Goal: Information Seeking & Learning: Learn about a topic

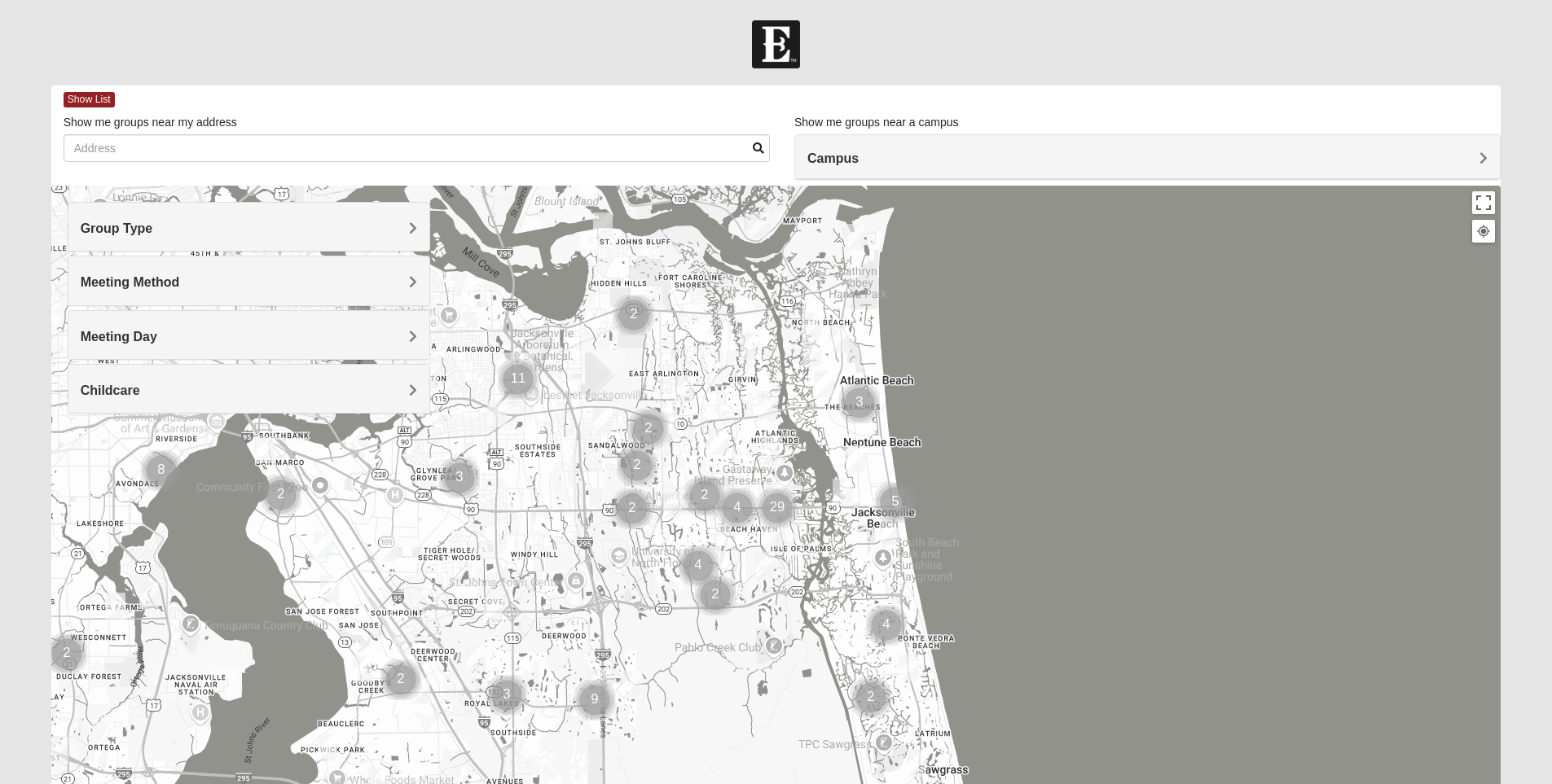
click at [418, 233] on div "Group Type" at bounding box center [248, 226] width 361 height 48
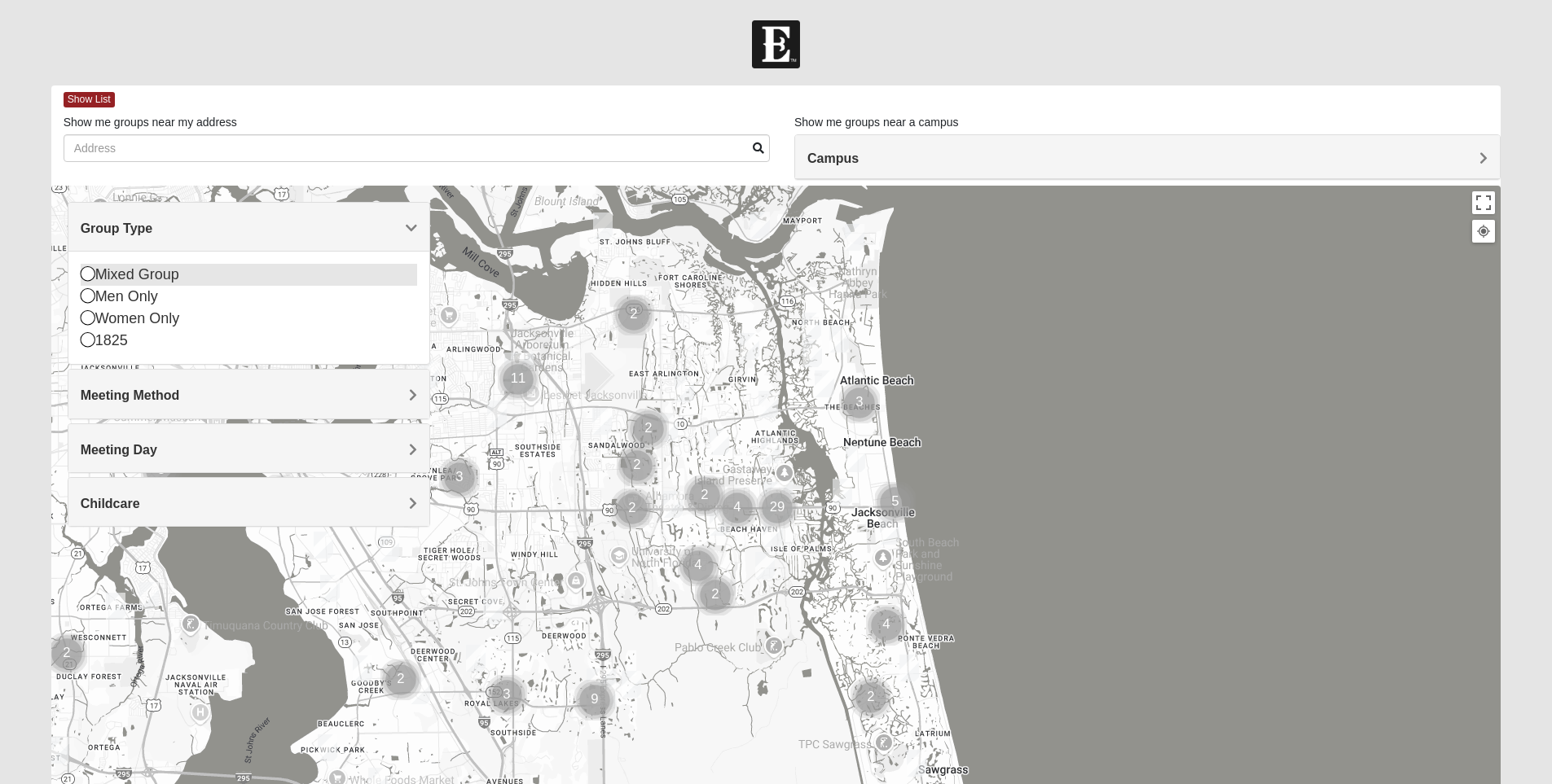
click at [84, 277] on icon at bounding box center [87, 273] width 15 height 15
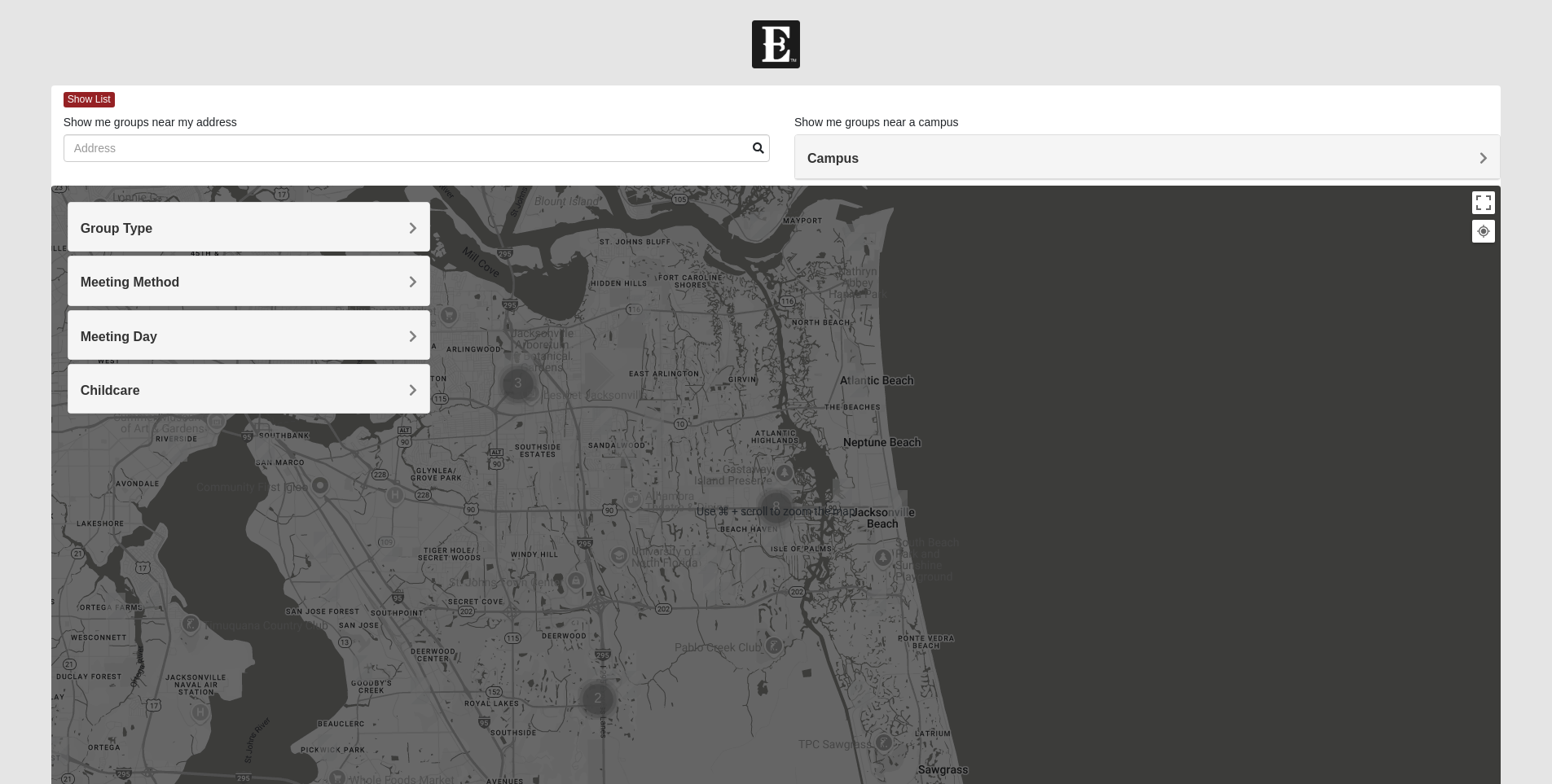
click at [1026, 559] on div at bounding box center [776, 511] width 1450 height 652
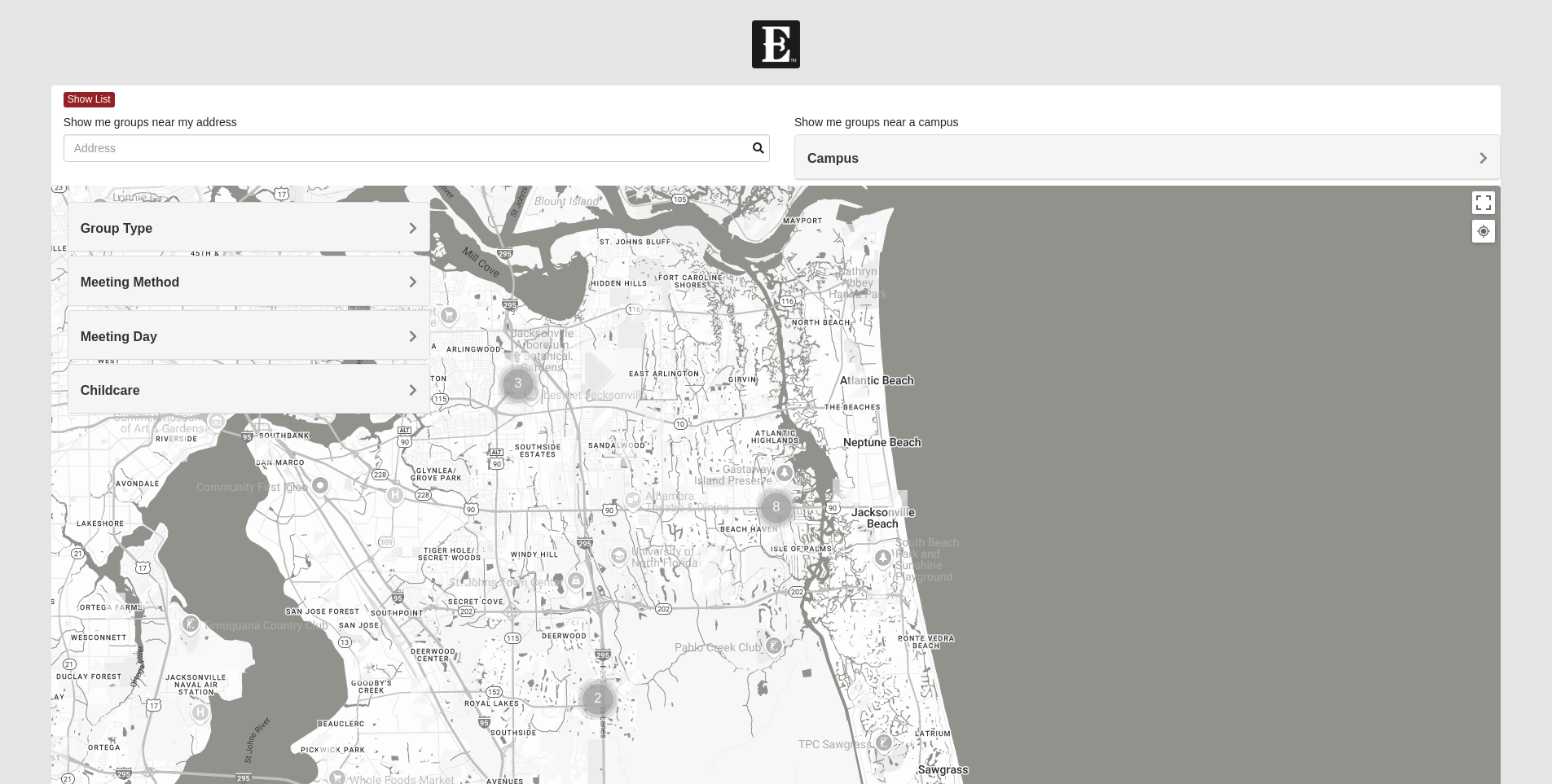
click at [642, 309] on img "Mixed Vilagi 32225" at bounding box center [642, 308] width 20 height 26
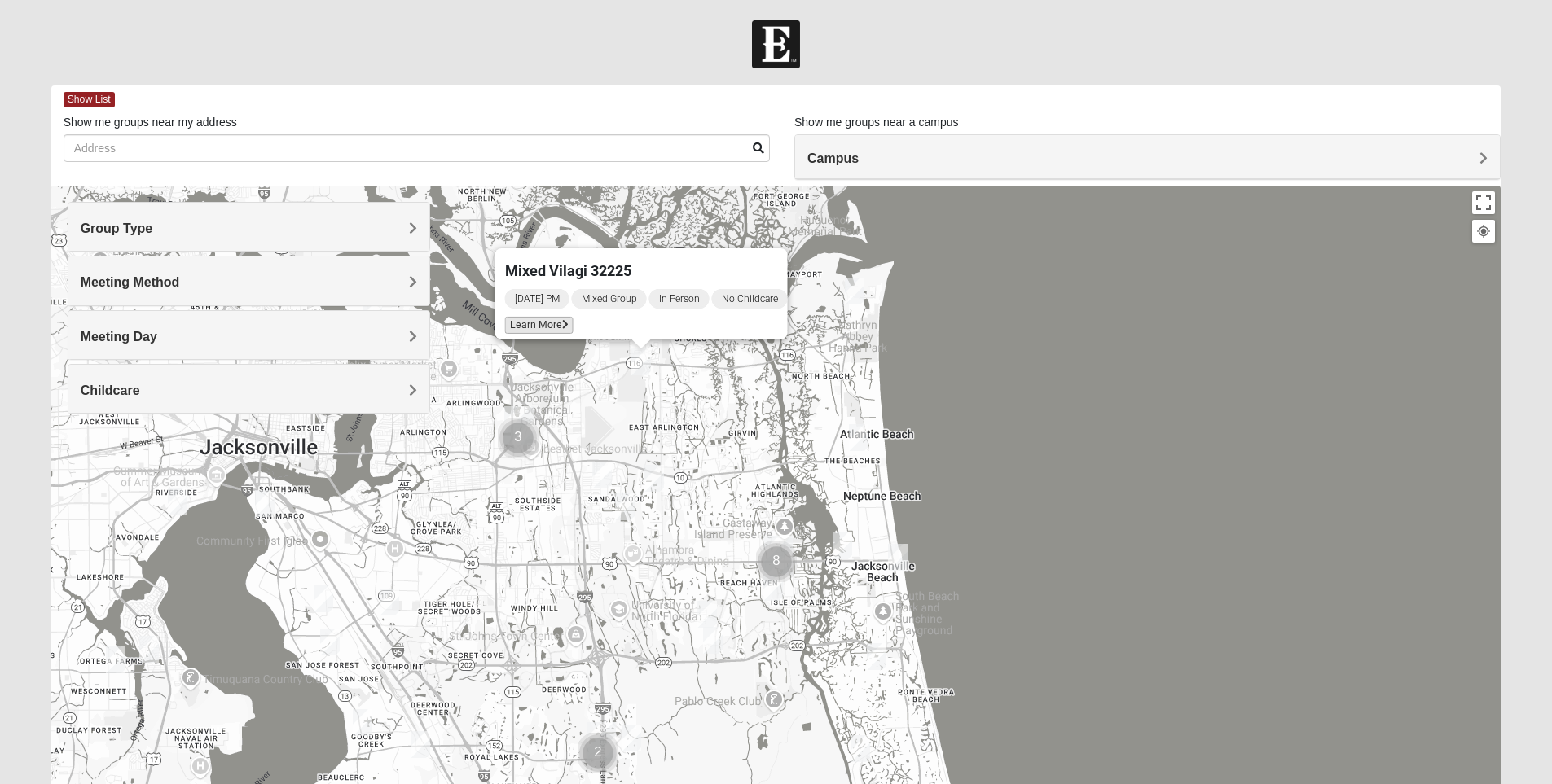
click at [561, 320] on icon at bounding box center [564, 325] width 7 height 10
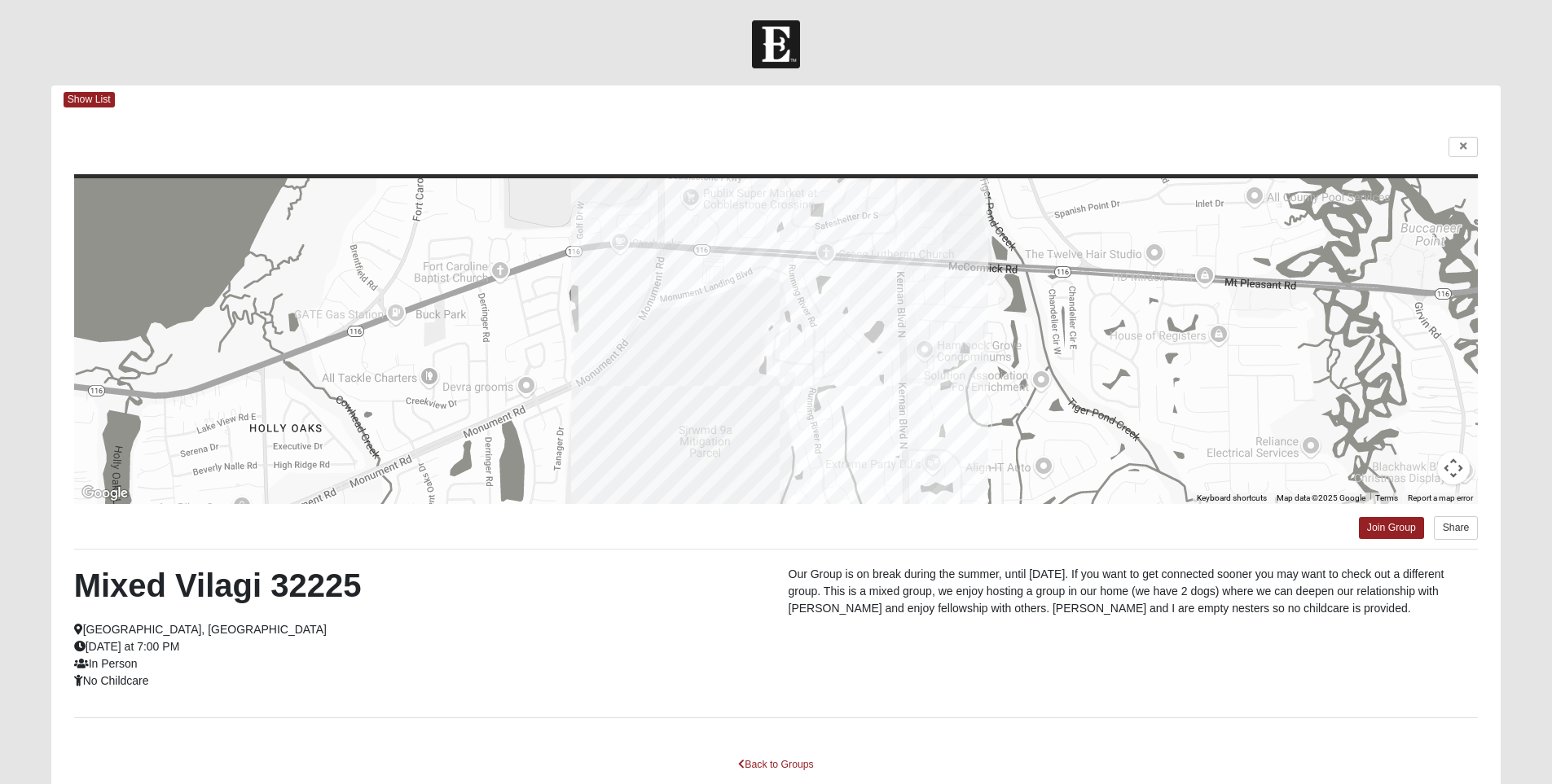
click at [545, 446] on div at bounding box center [776, 340] width 1405 height 326
click at [89, 100] on span "Show List" at bounding box center [89, 100] width 51 height 16
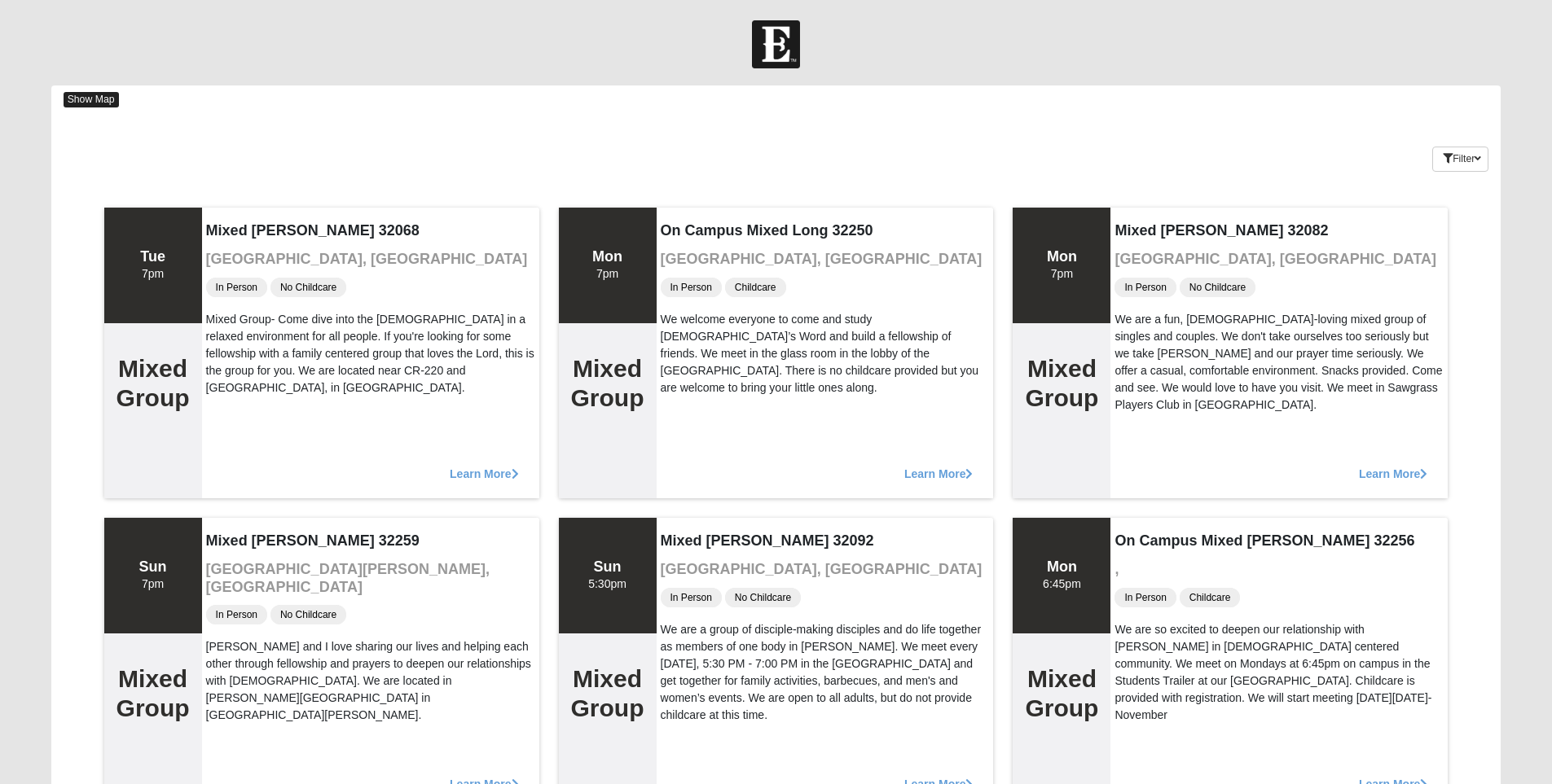
click at [103, 99] on span "Show Map" at bounding box center [91, 100] width 56 height 16
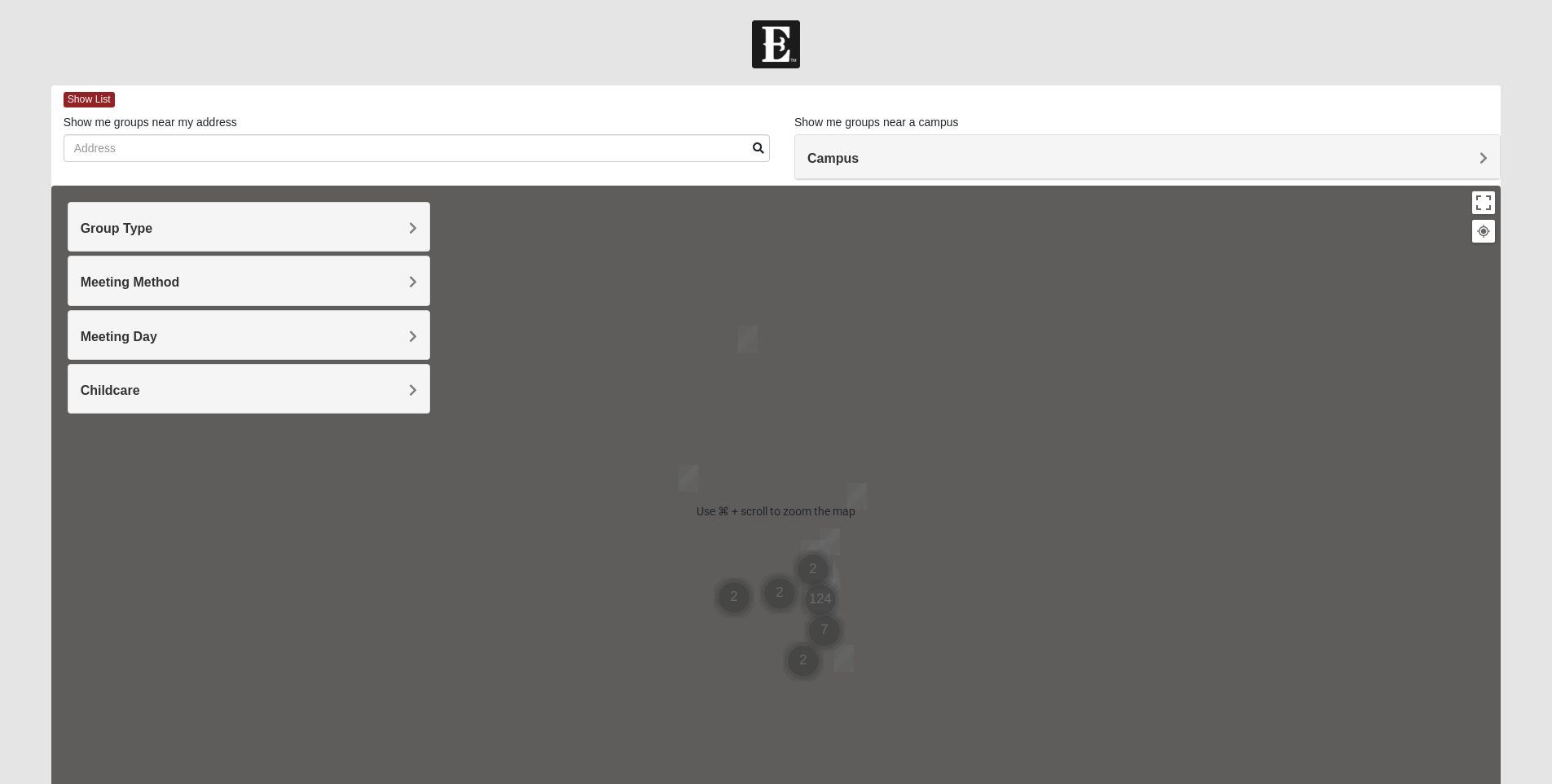
scroll to position [115, 0]
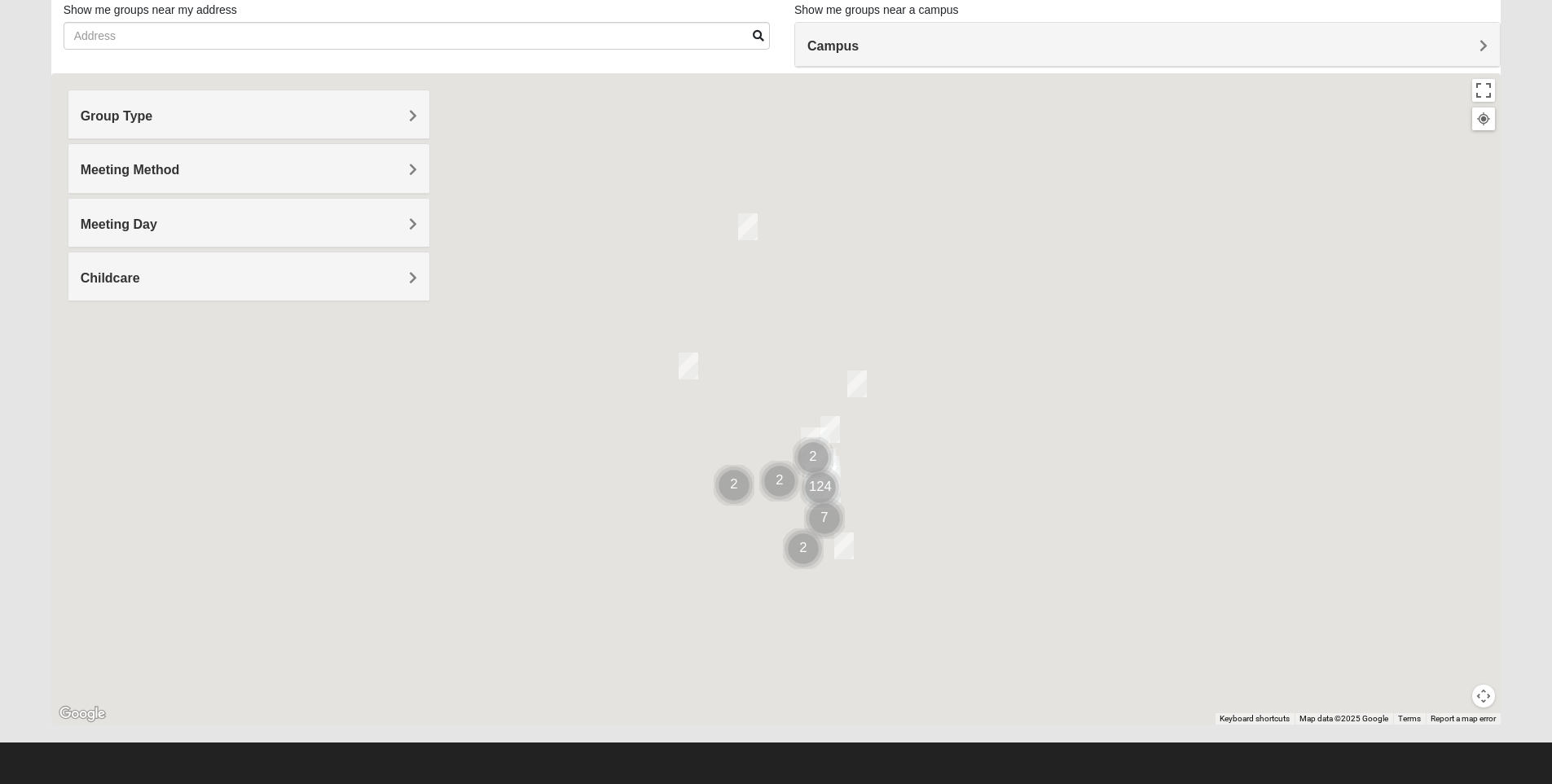
click at [1484, 117] on div at bounding box center [1484, 118] width 15 height 15
click at [232, 112] on h4 "Group Type" at bounding box center [248, 116] width 336 height 16
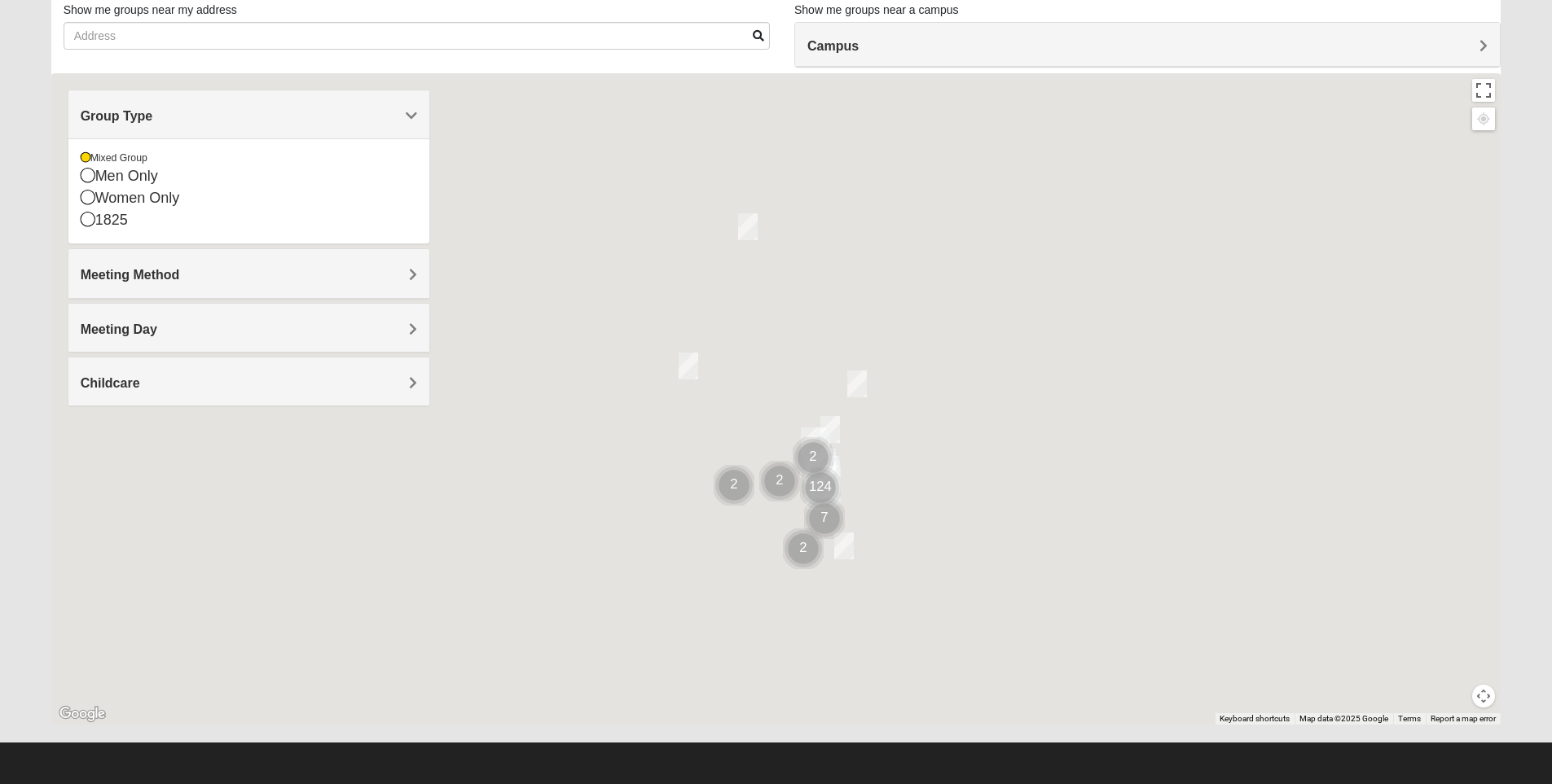
click at [210, 281] on h4 "Meeting Method" at bounding box center [248, 275] width 336 height 16
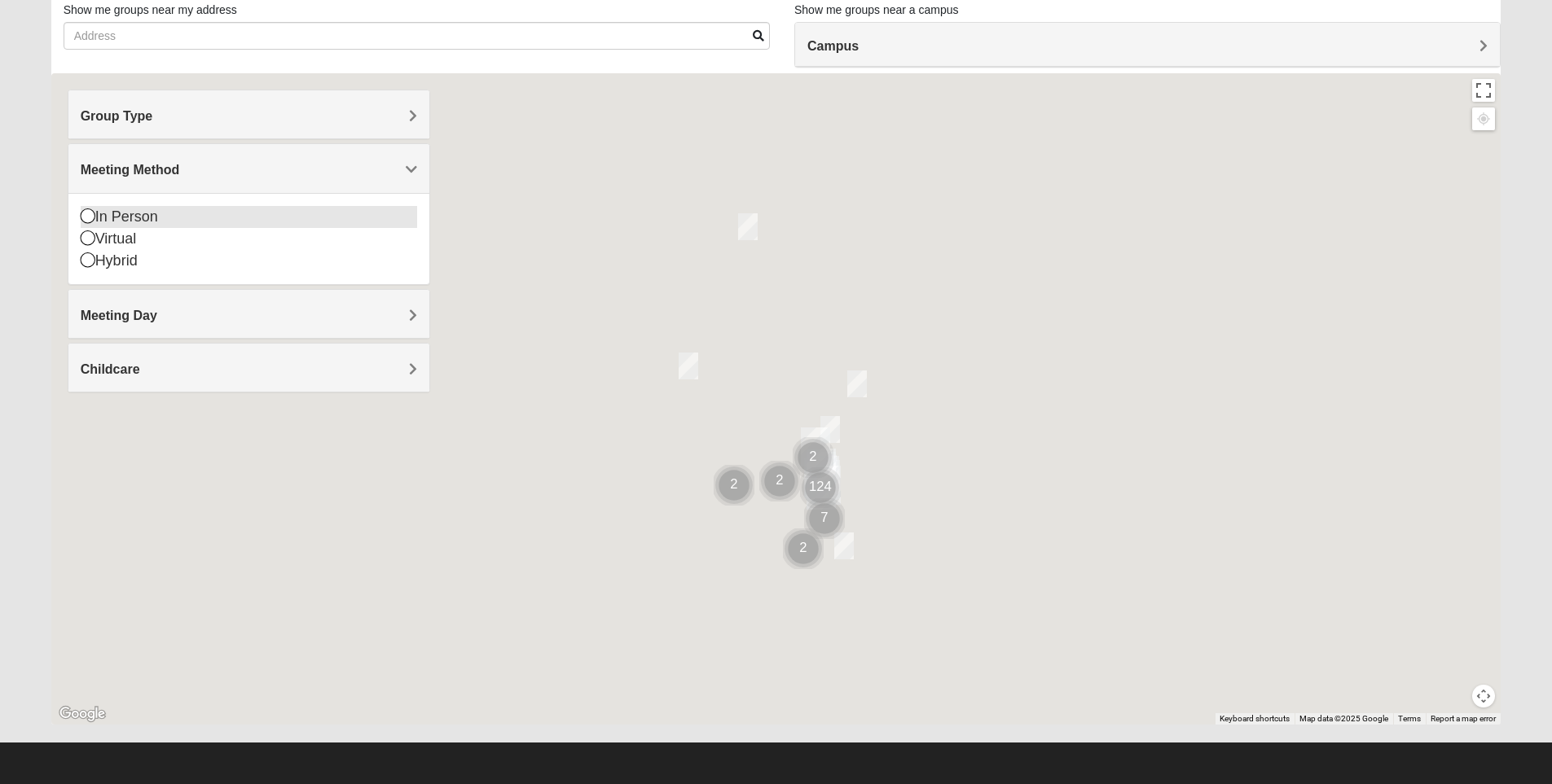
click at [90, 216] on icon at bounding box center [87, 215] width 15 height 15
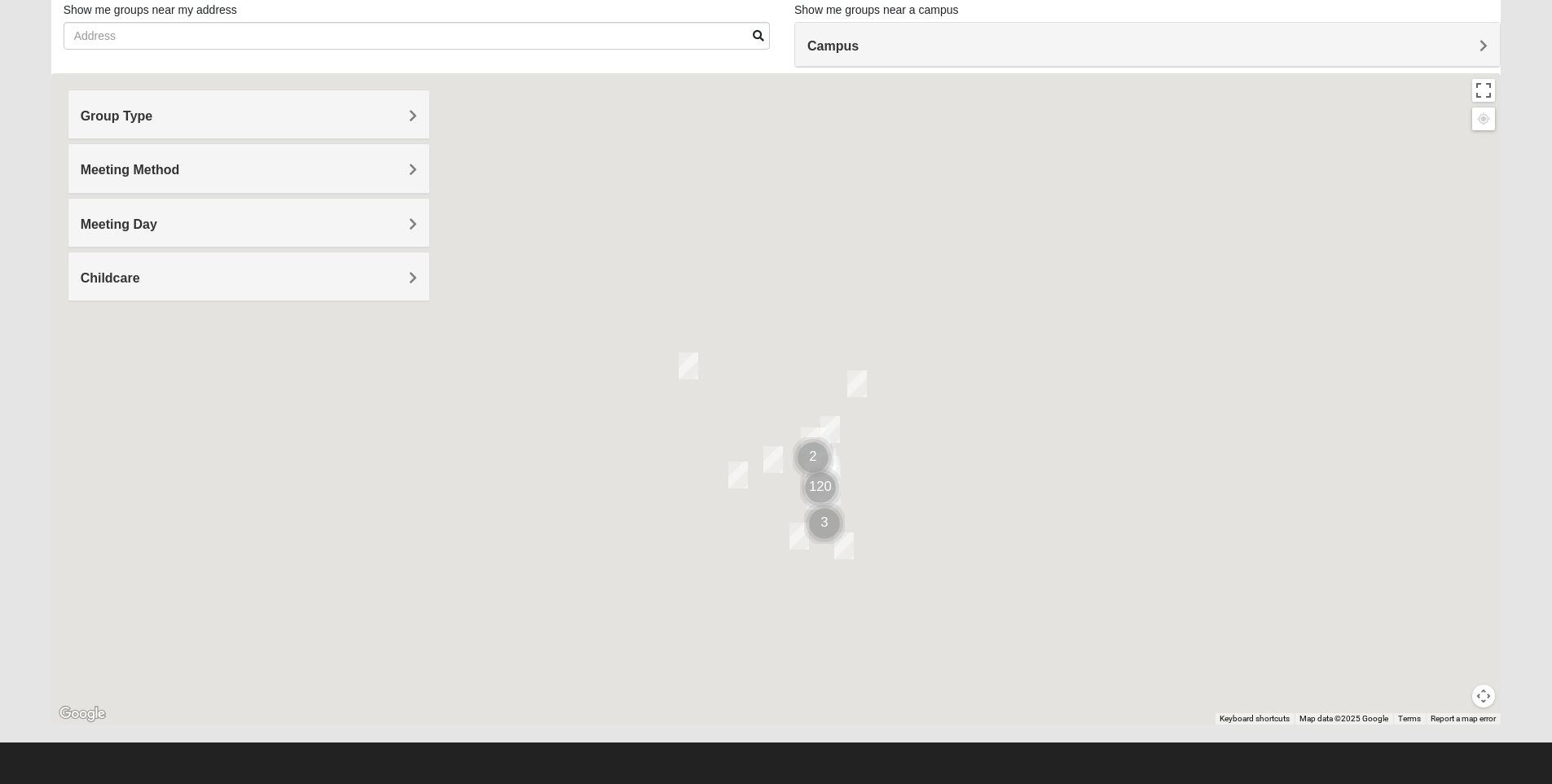
click at [1138, 475] on div at bounding box center [776, 399] width 1450 height 652
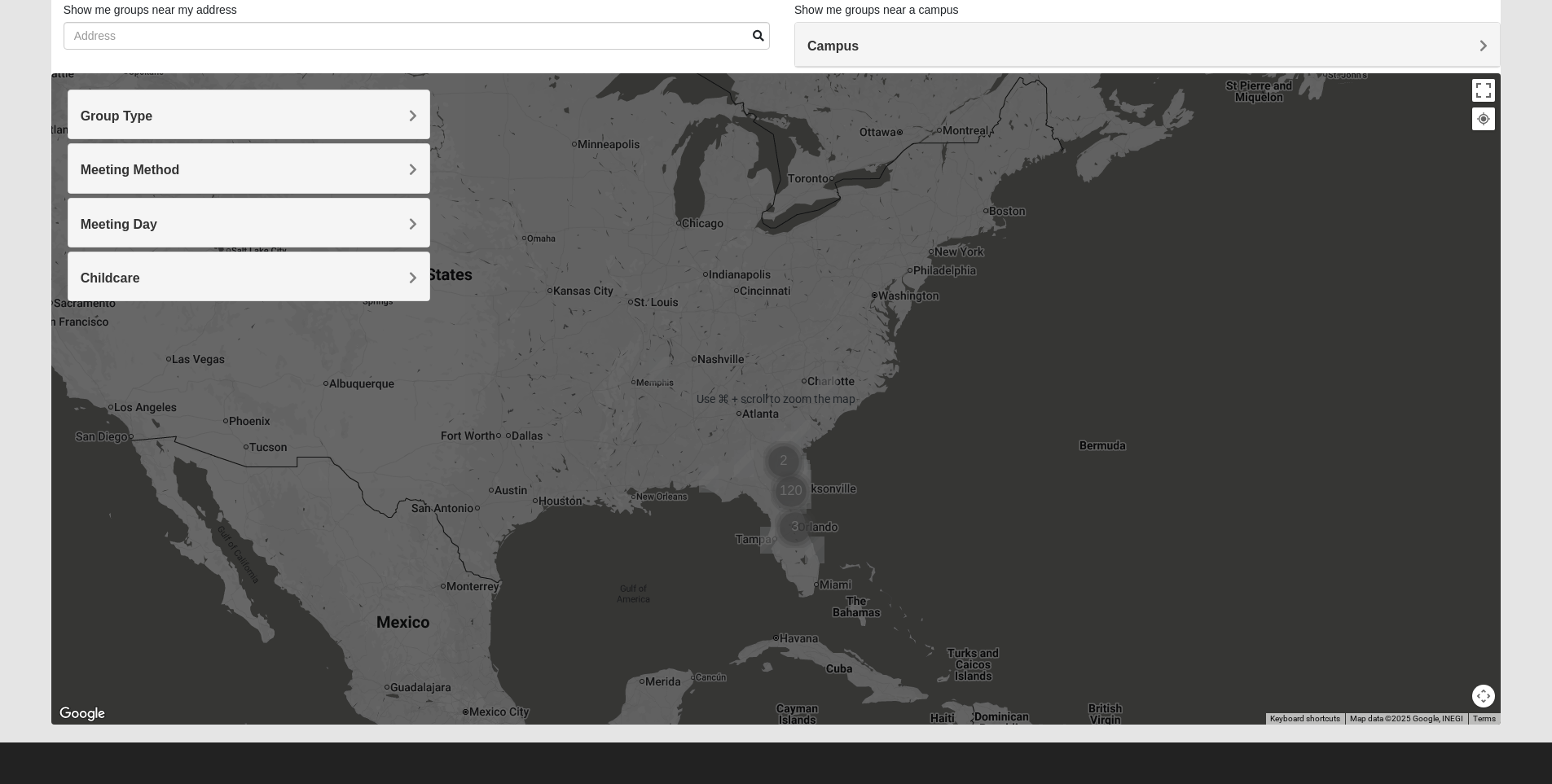
click at [822, 460] on div at bounding box center [776, 399] width 1450 height 652
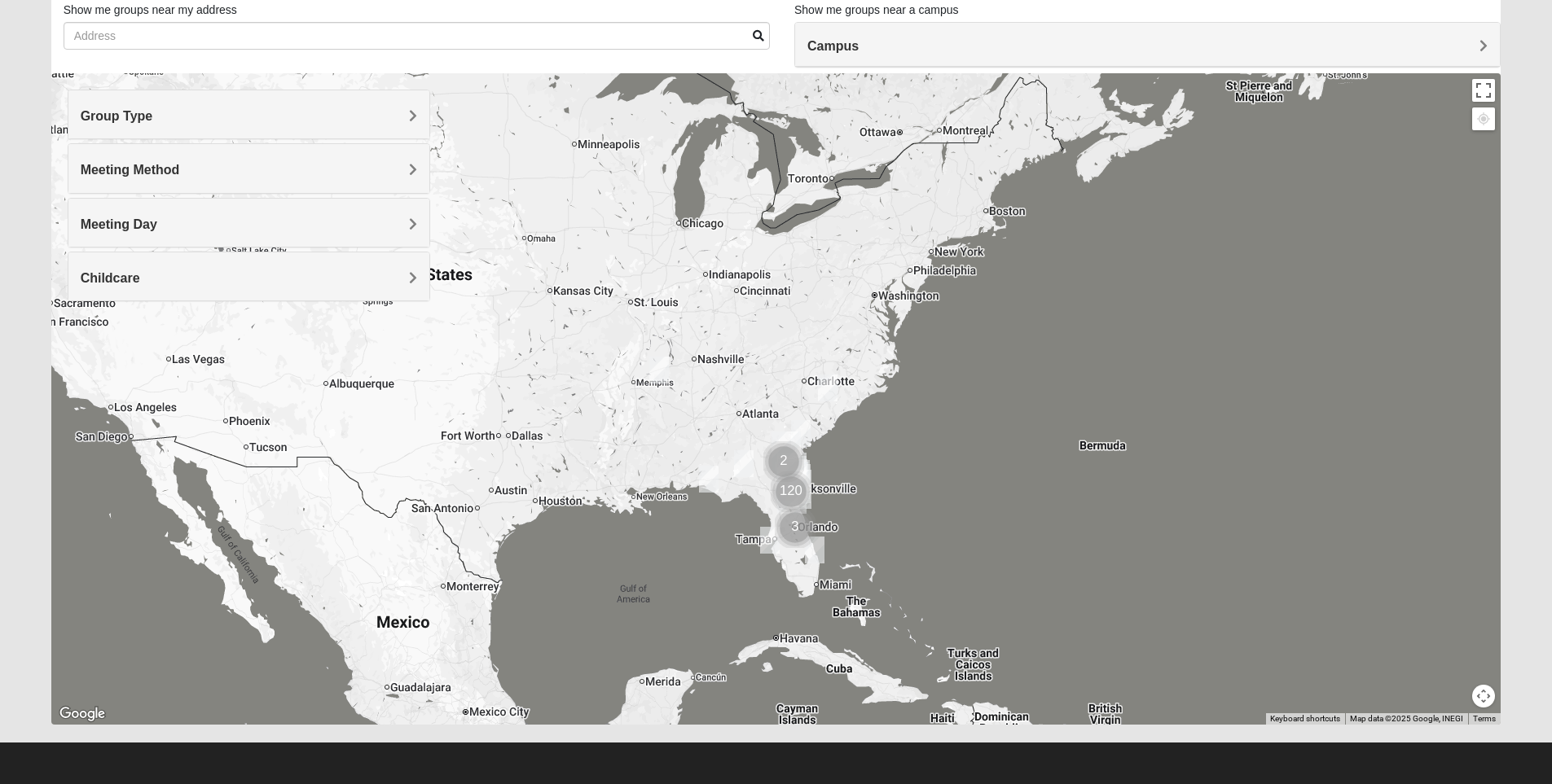
click at [822, 460] on div at bounding box center [776, 399] width 1450 height 652
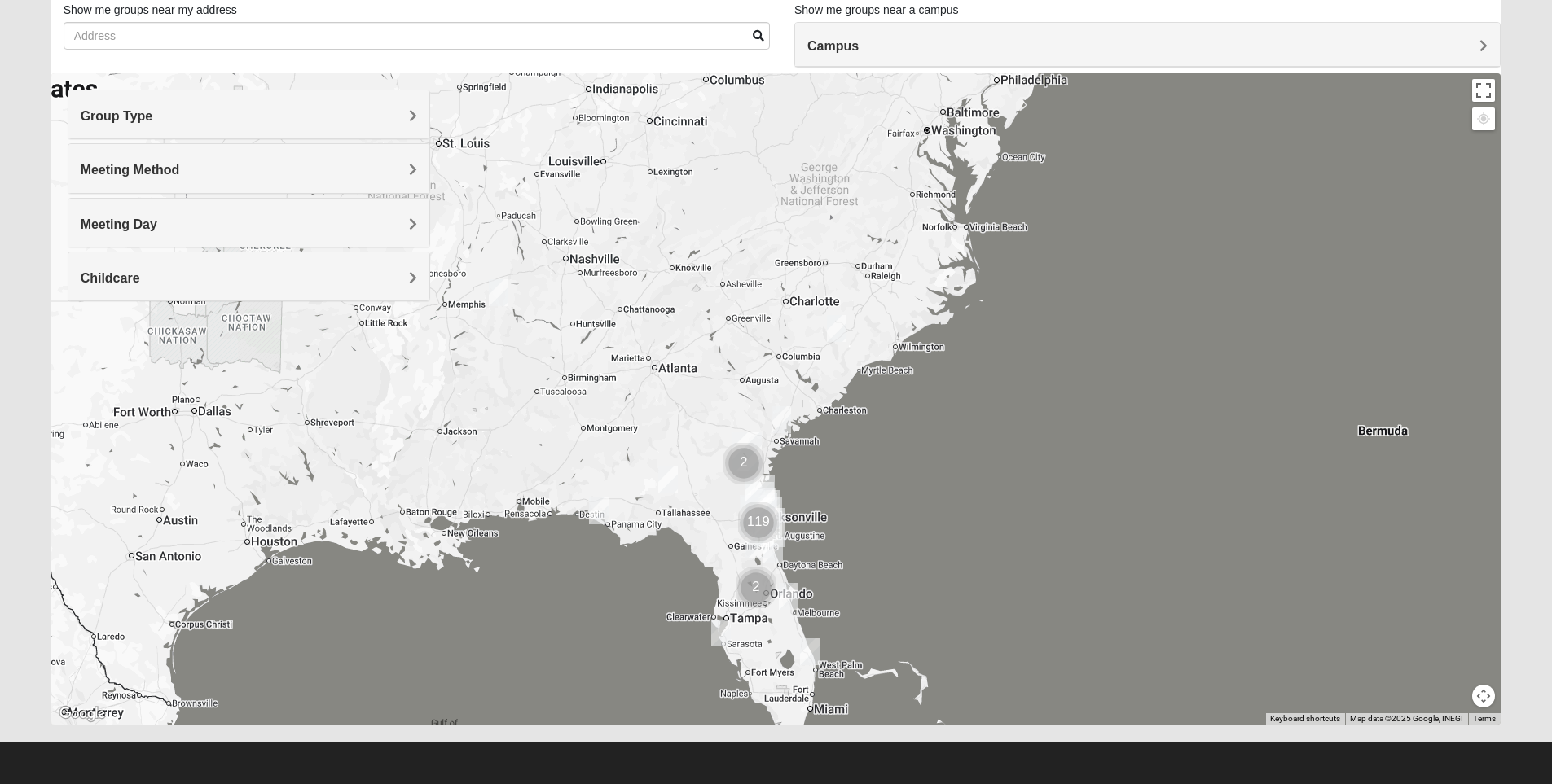
click at [822, 460] on div at bounding box center [776, 399] width 1450 height 652
click at [804, 522] on div at bounding box center [776, 399] width 1450 height 652
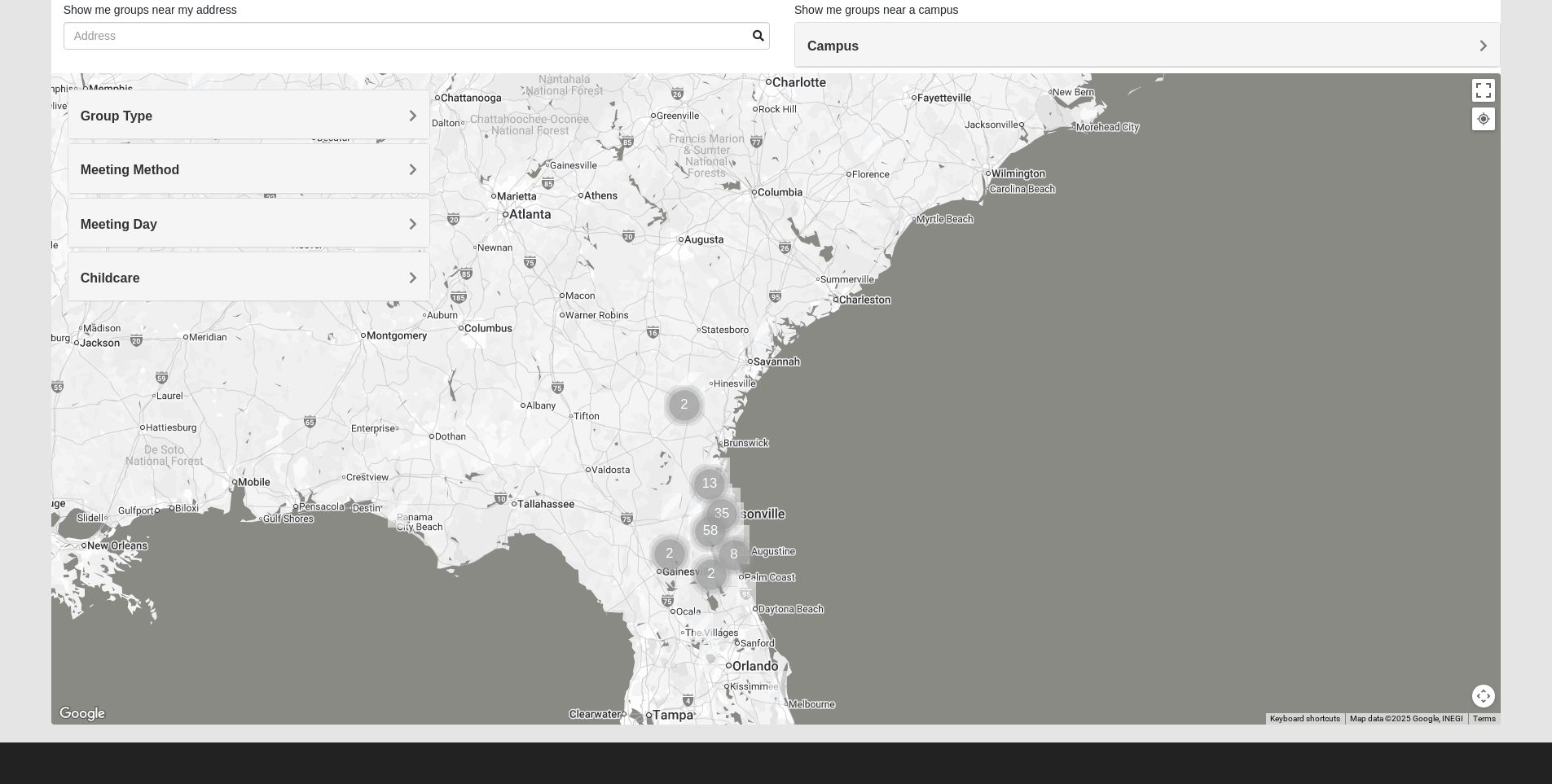
click at [804, 522] on div at bounding box center [776, 399] width 1450 height 652
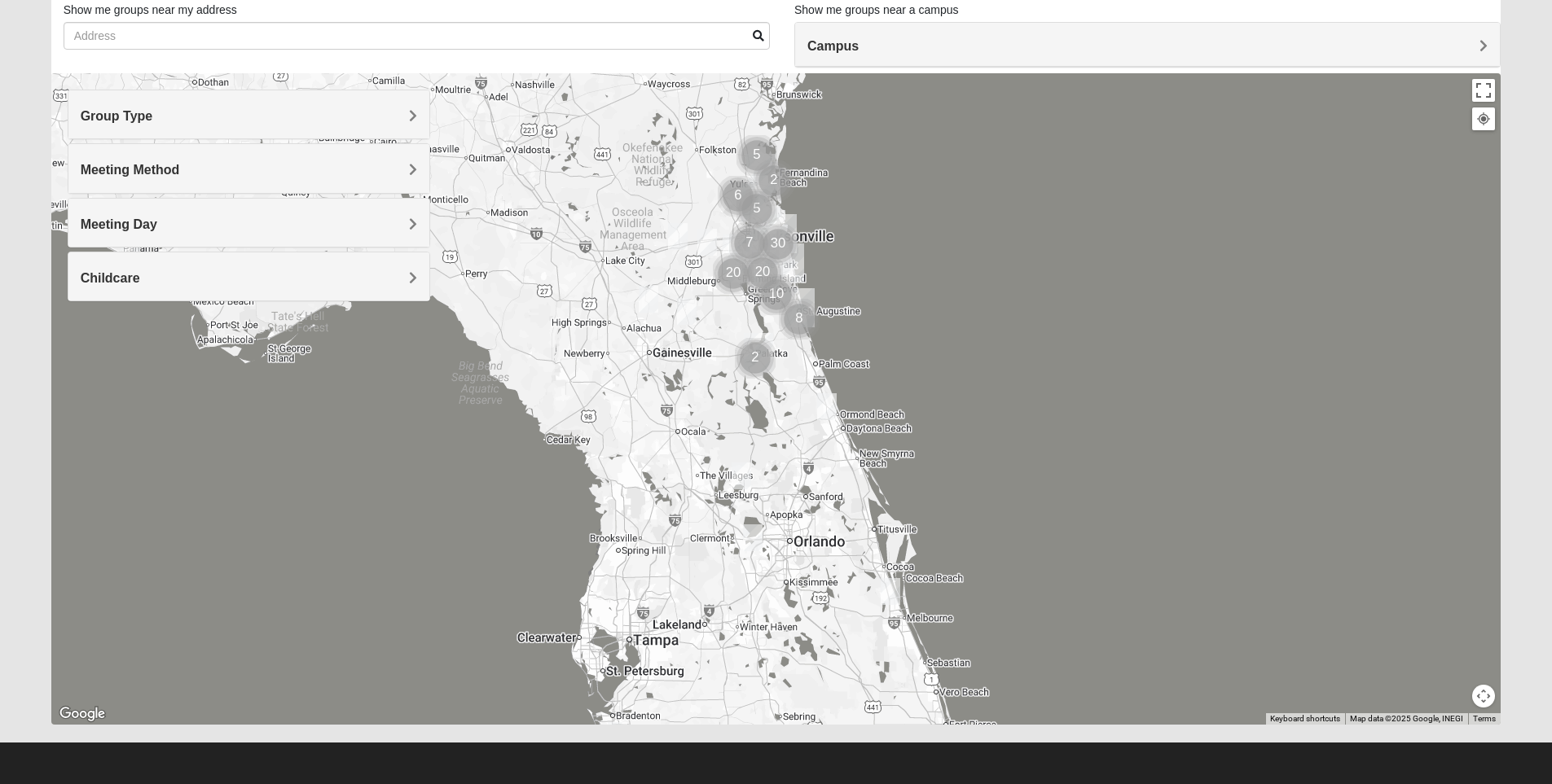
drag, startPoint x: 539, startPoint y: 647, endPoint x: 678, endPoint y: 373, distance: 307.2
click at [678, 373] on div at bounding box center [776, 399] width 1450 height 652
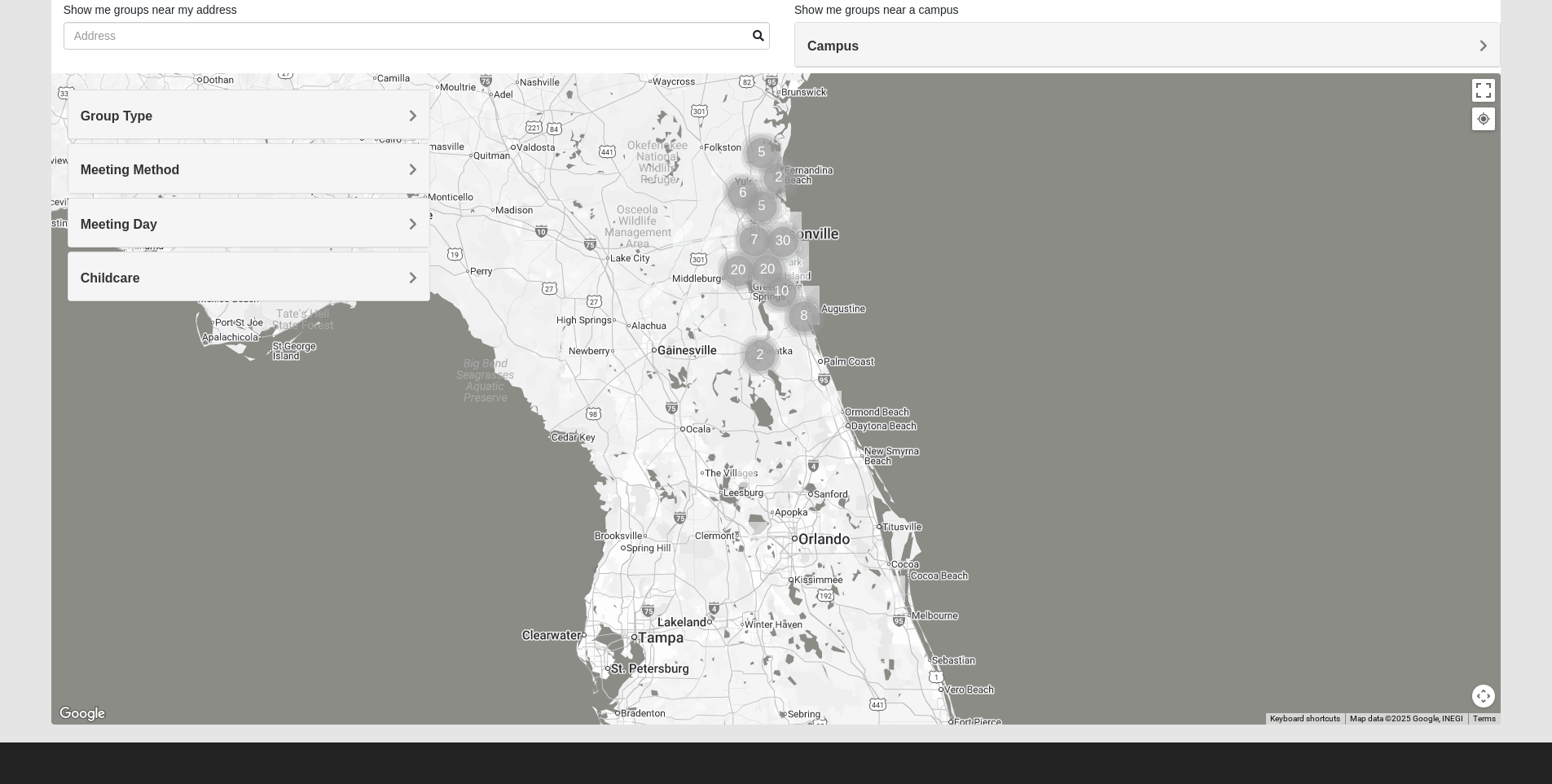
click at [895, 188] on div at bounding box center [776, 399] width 1450 height 652
click at [895, 190] on div at bounding box center [776, 399] width 1450 height 652
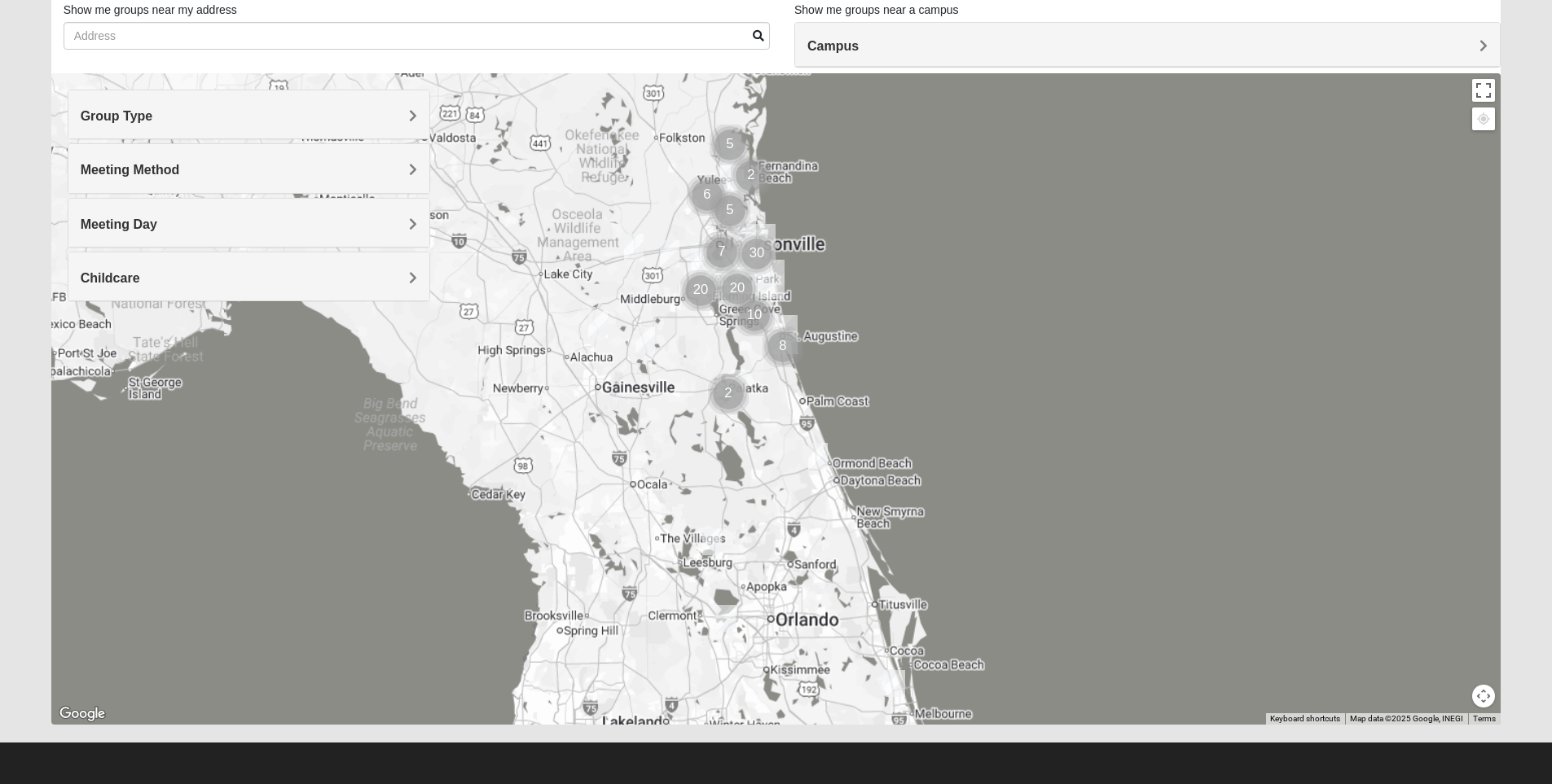
click at [915, 220] on div at bounding box center [776, 399] width 1450 height 652
click at [915, 222] on div at bounding box center [776, 399] width 1450 height 652
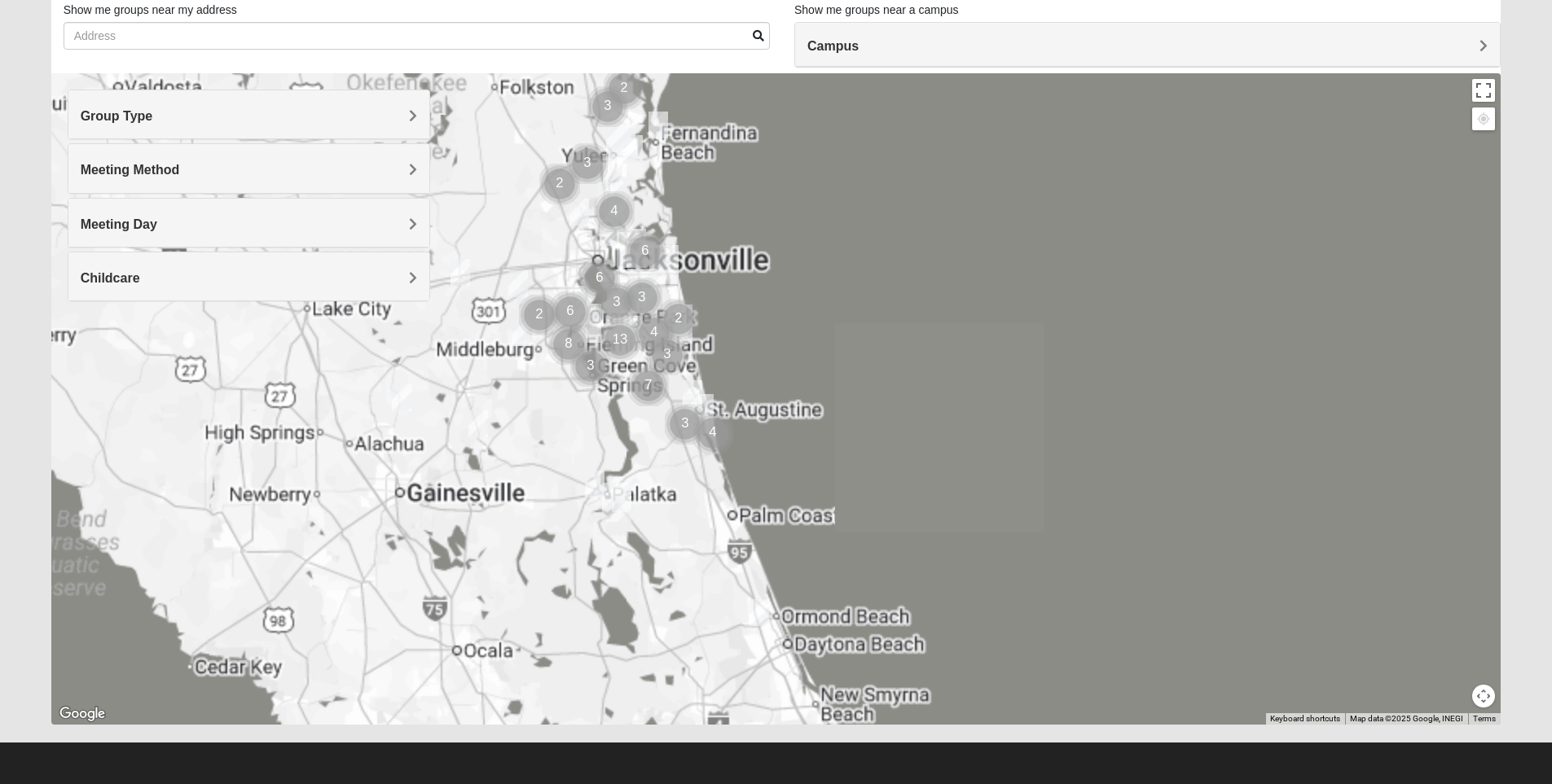
click at [915, 222] on div at bounding box center [776, 399] width 1450 height 652
click at [915, 224] on div at bounding box center [776, 399] width 1450 height 652
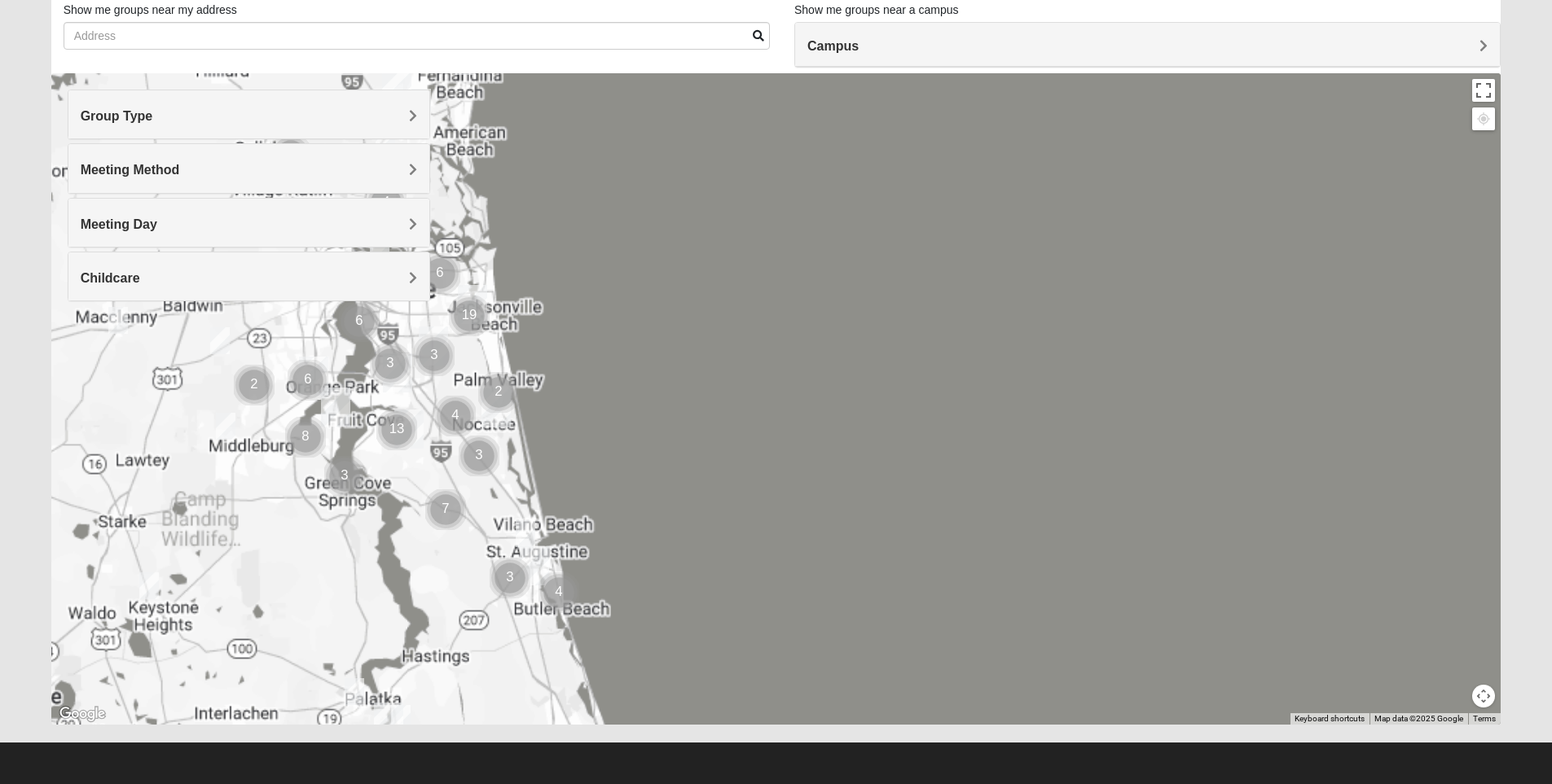
click at [913, 227] on div at bounding box center [776, 399] width 1450 height 652
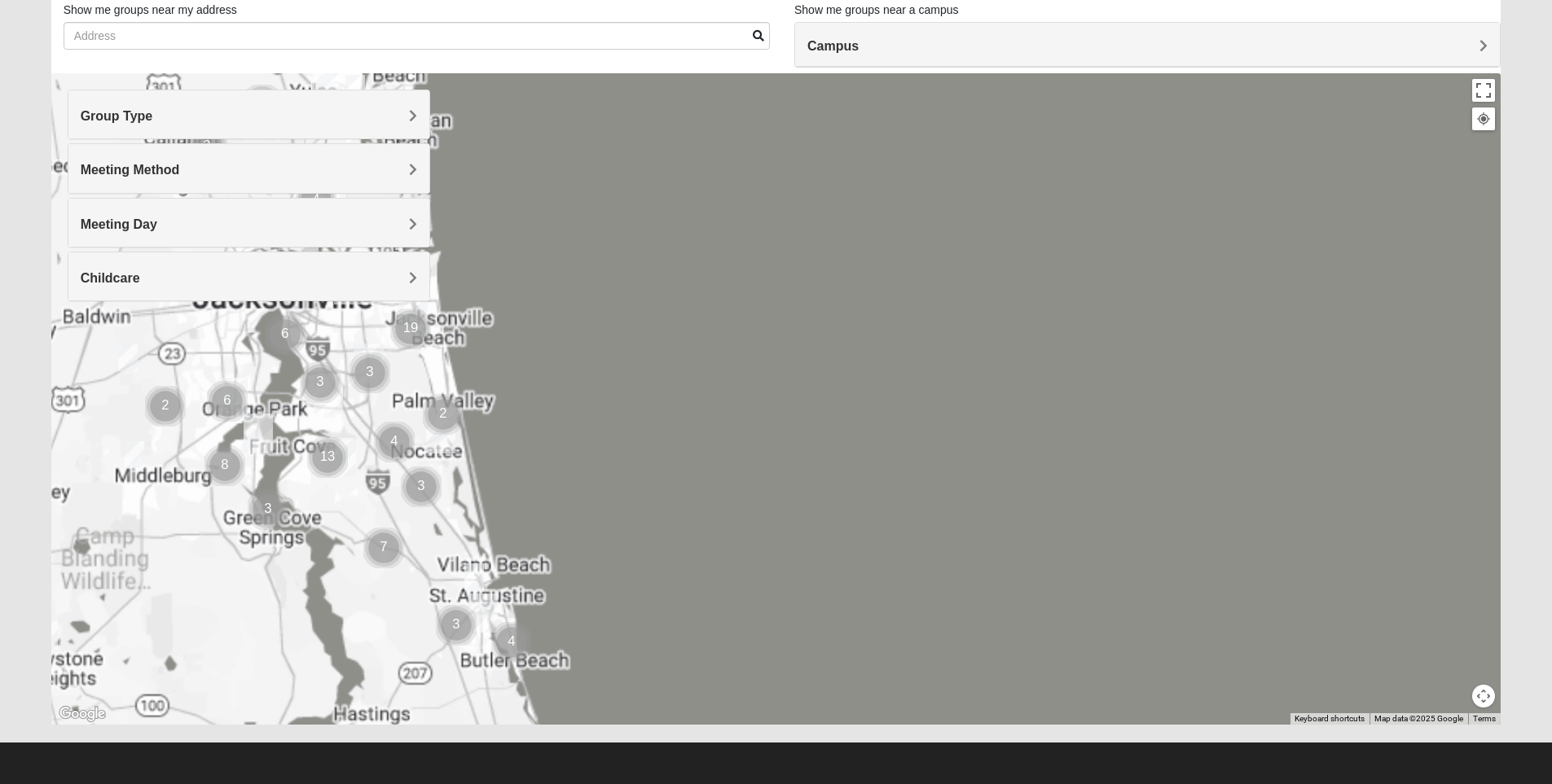
click at [913, 228] on div at bounding box center [776, 399] width 1450 height 652
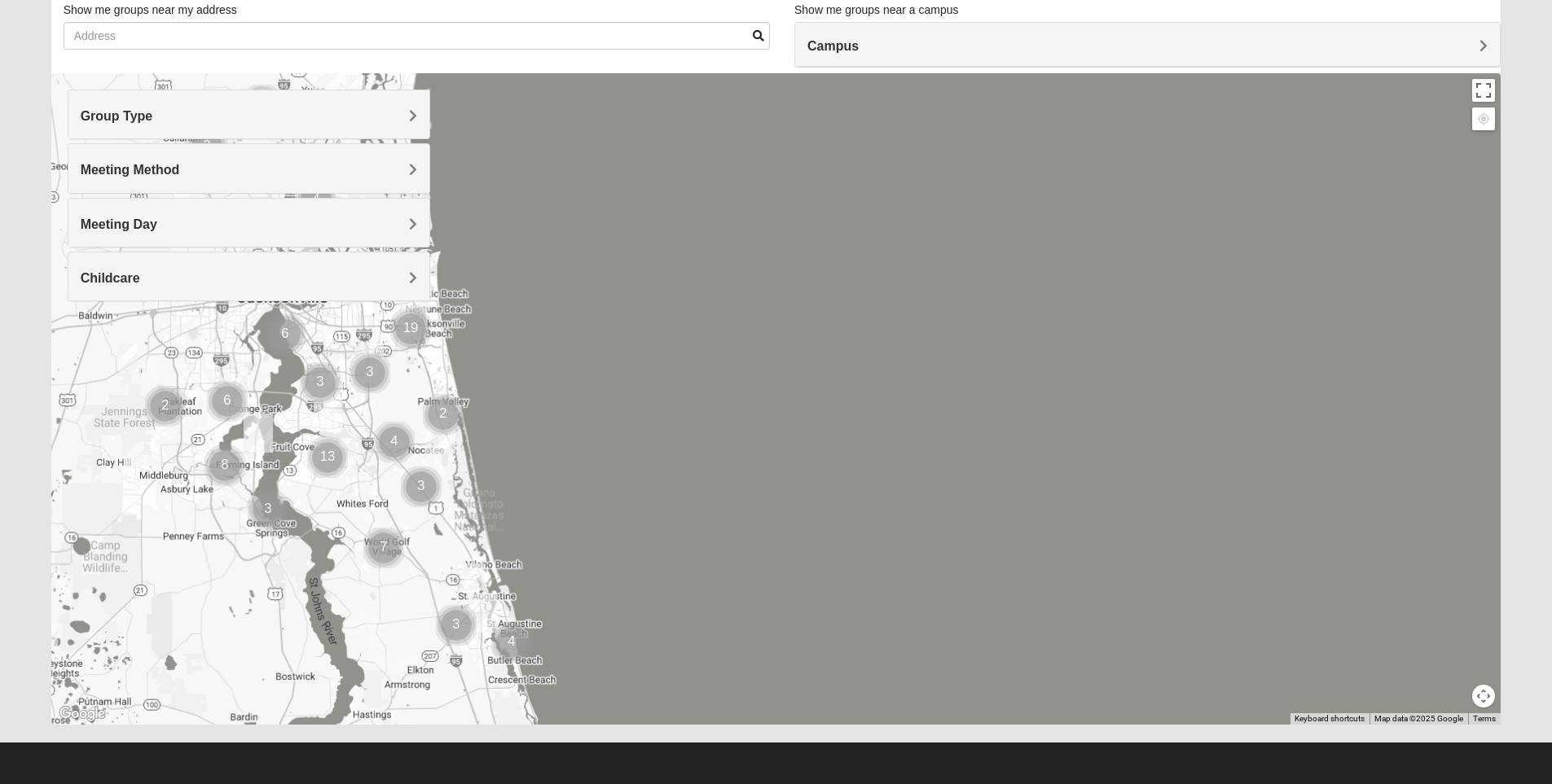
drag, startPoint x: 304, startPoint y: 566, endPoint x: 772, endPoint y: 550, distance: 468.3
click at [779, 546] on div at bounding box center [776, 399] width 1450 height 652
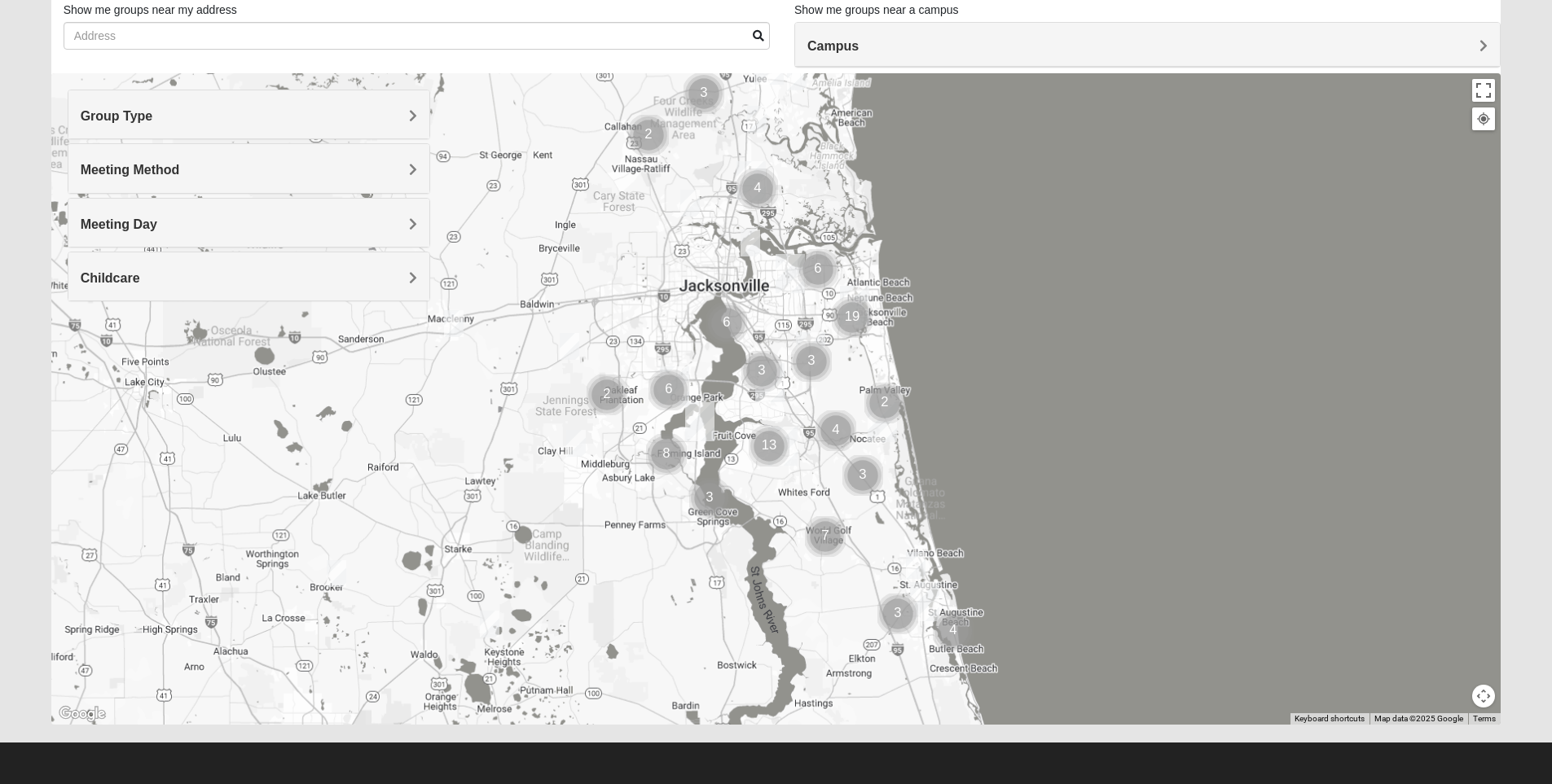
drag, startPoint x: 322, startPoint y: 536, endPoint x: 764, endPoint y: 525, distance: 442.1
click at [764, 525] on div at bounding box center [776, 399] width 1450 height 652
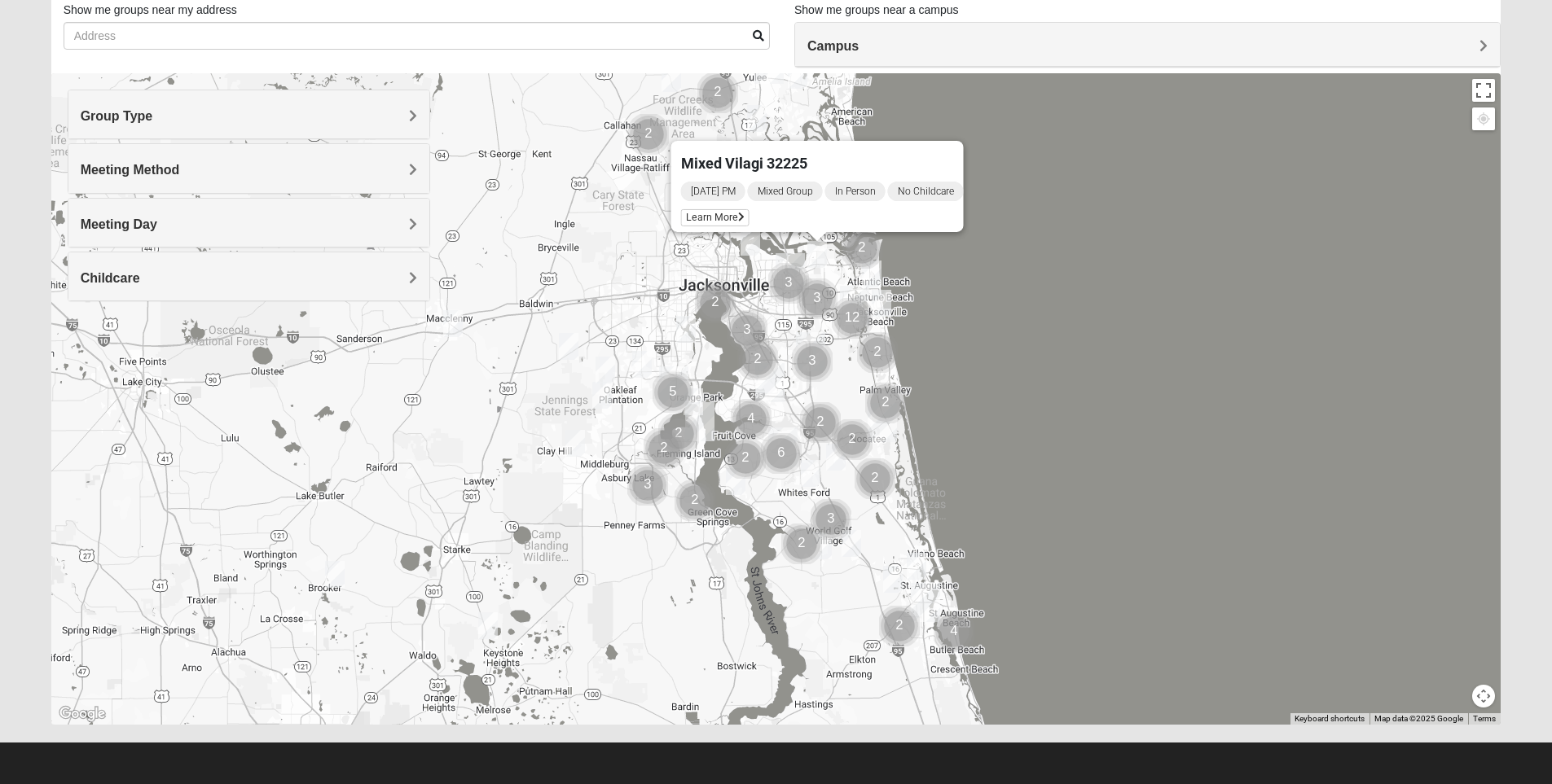
click at [980, 331] on div "Mixed Vilagi 32225 [DATE] PM Mixed Group In Person No Childcare Learn More" at bounding box center [776, 399] width 1450 height 652
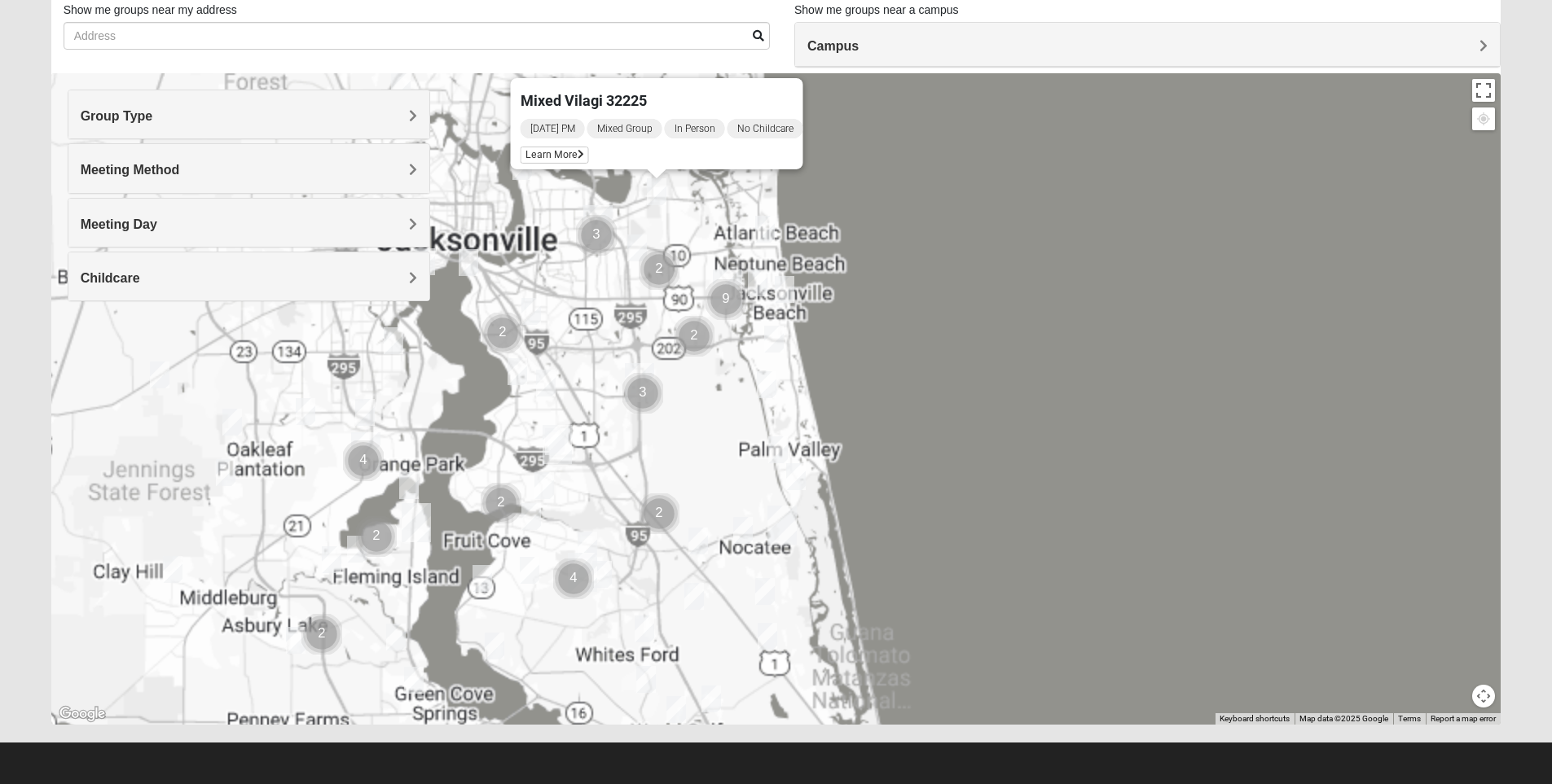
click at [980, 331] on div "Mixed Vilagi 32225 [DATE] PM Mixed Group In Person No Childcare Learn More" at bounding box center [776, 399] width 1450 height 652
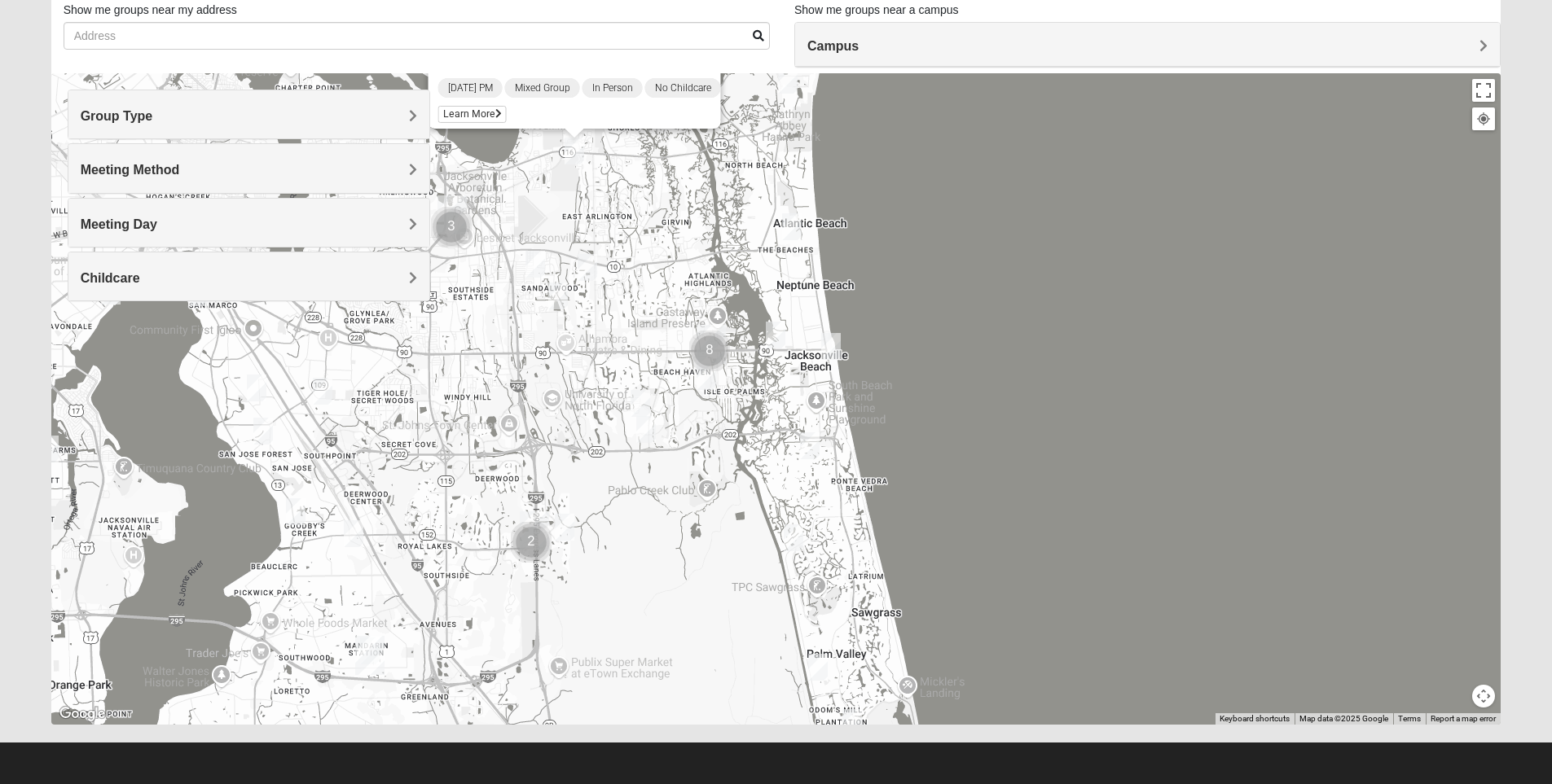
drag, startPoint x: 515, startPoint y: 354, endPoint x: 755, endPoint y: 443, distance: 256.0
click at [755, 443] on div "Mixed Vilagi 32225 [DATE] PM Mixed Group In Person No Childcare Learn More" at bounding box center [776, 399] width 1450 height 652
click at [917, 432] on div "Mixed Vilagi 32225 [DATE] PM Mixed Group In Person No Childcare Learn More" at bounding box center [776, 399] width 1450 height 652
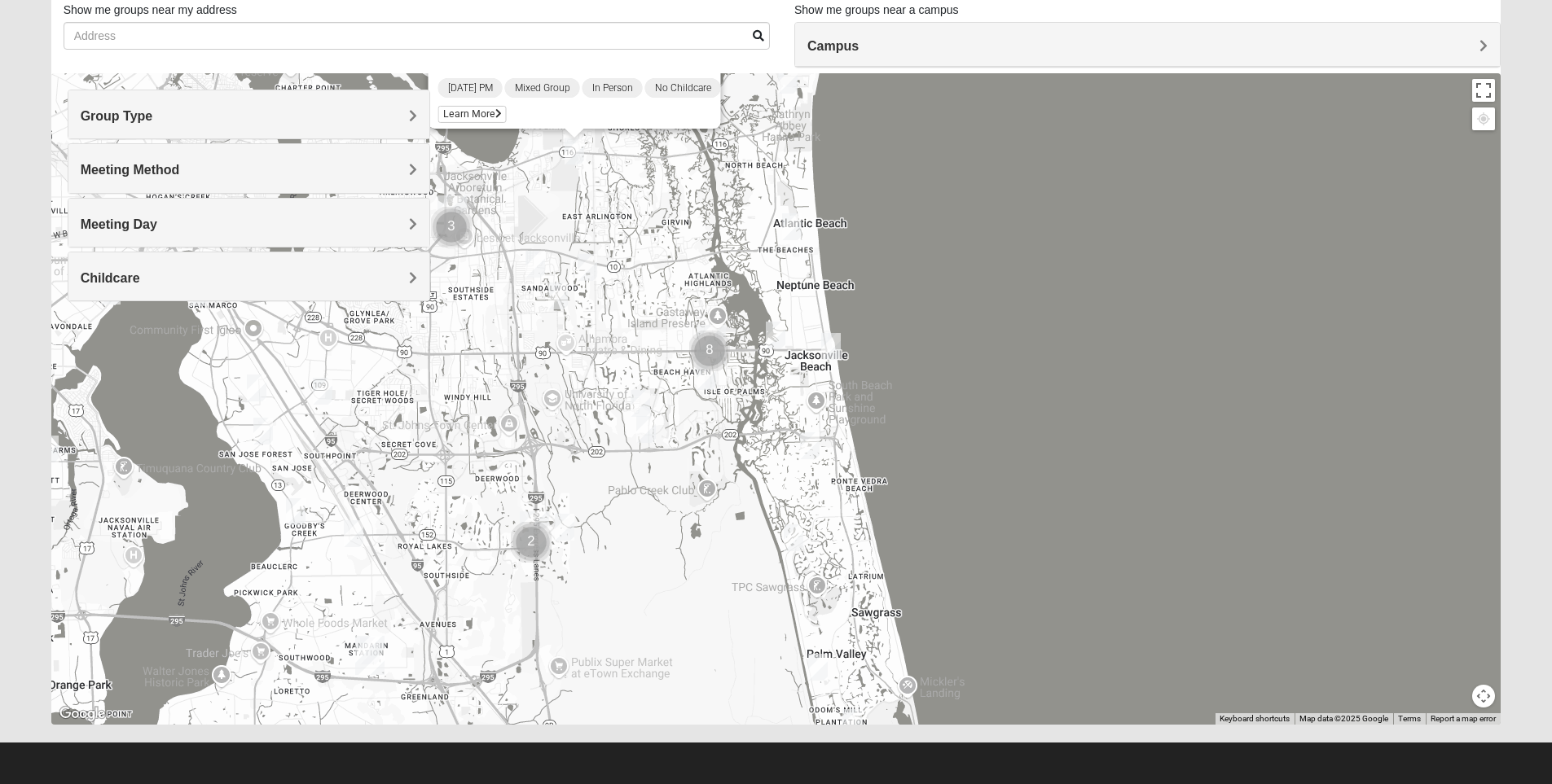
click at [917, 432] on div "Mixed Vilagi 32225 [DATE] PM Mixed Group In Person No Childcare Learn More" at bounding box center [776, 399] width 1450 height 652
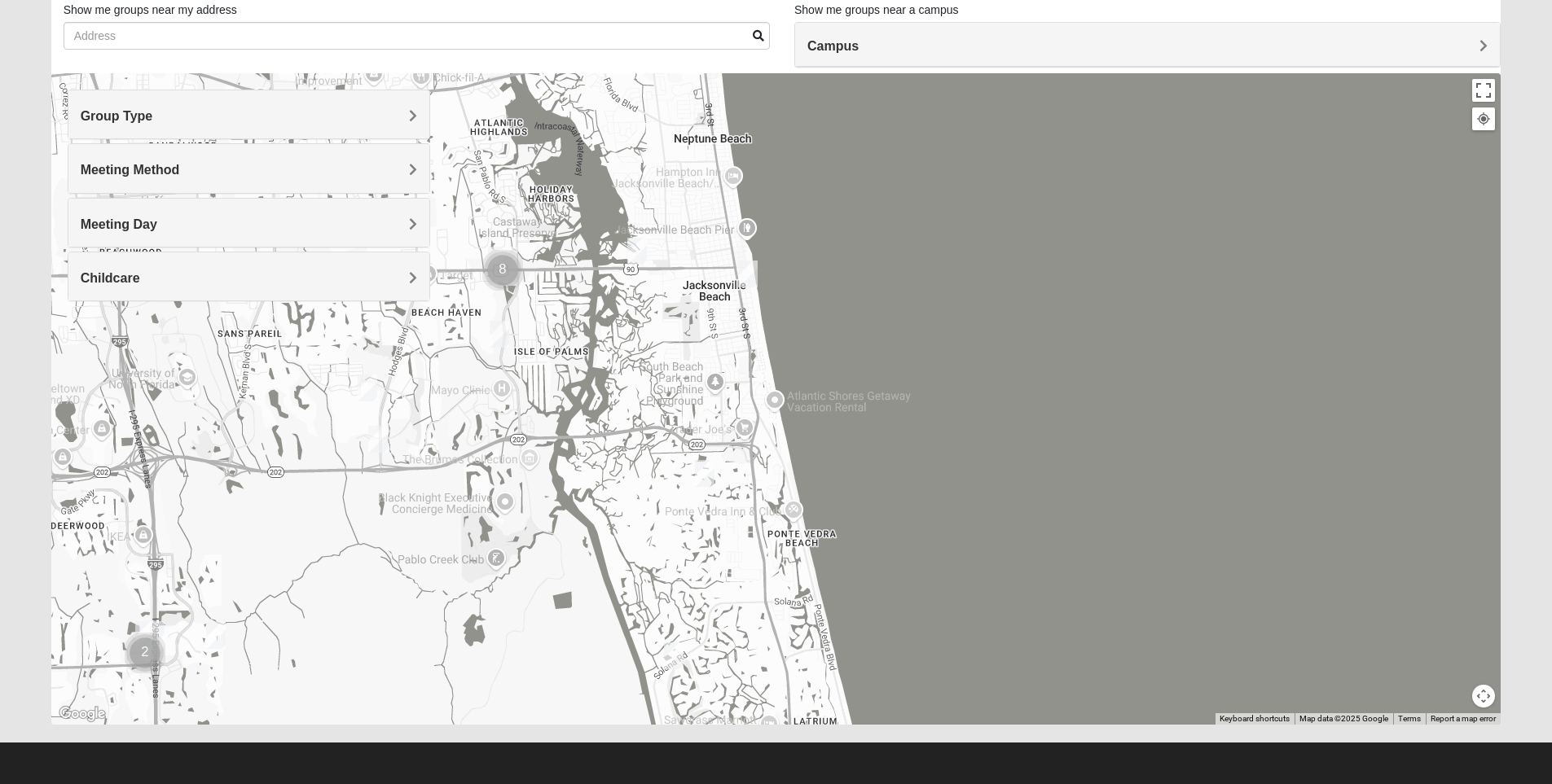
click at [917, 432] on div "Mixed Vilagi 32225 [DATE] PM Mixed Group In Person No Childcare Learn More" at bounding box center [776, 399] width 1450 height 652
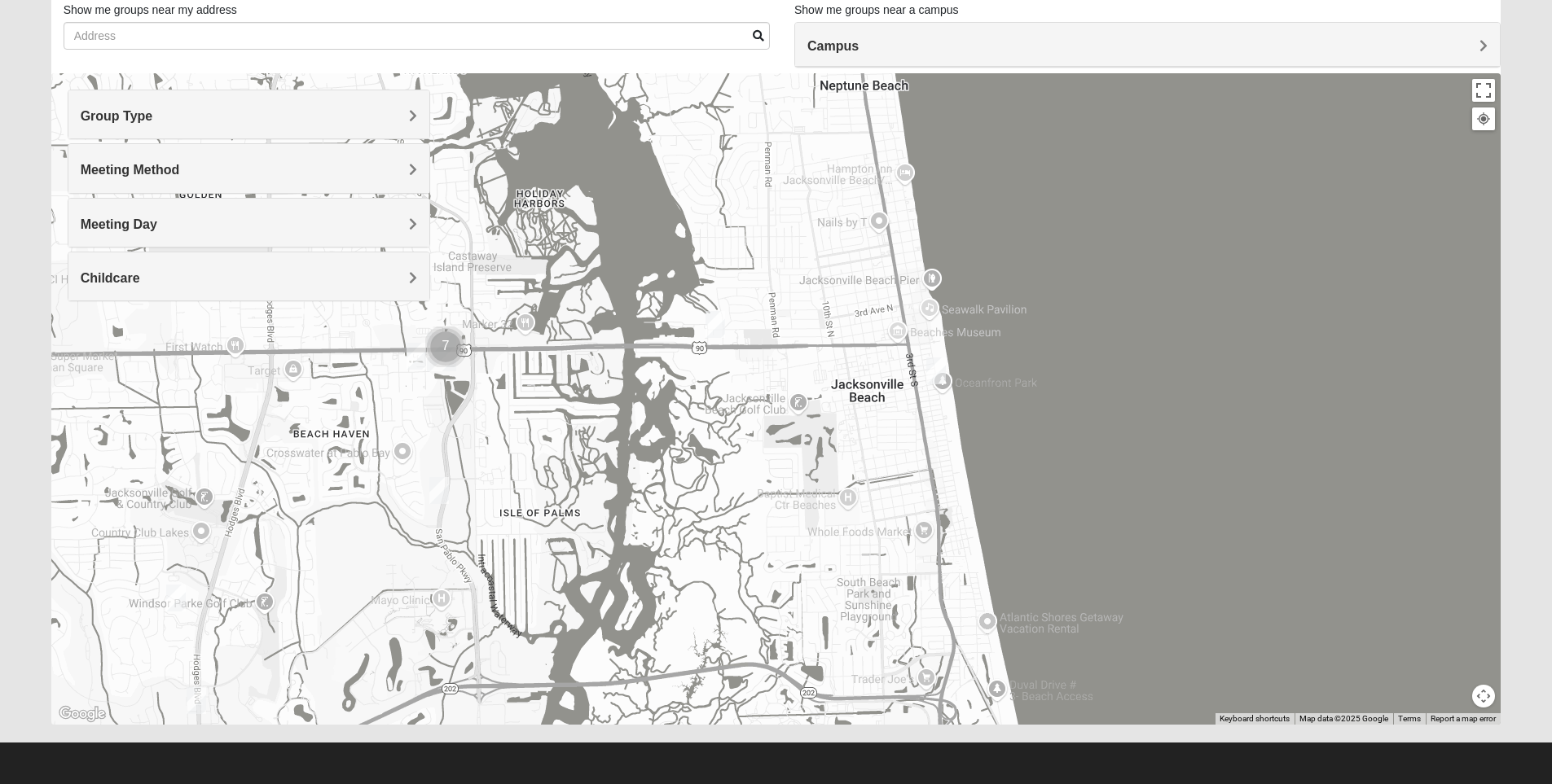
drag, startPoint x: 514, startPoint y: 281, endPoint x: 871, endPoint y: 524, distance: 431.9
click at [871, 524] on div "Mixed Vilagi 32225 [DATE] PM Mixed Group In Person No Childcare Learn More" at bounding box center [776, 399] width 1450 height 652
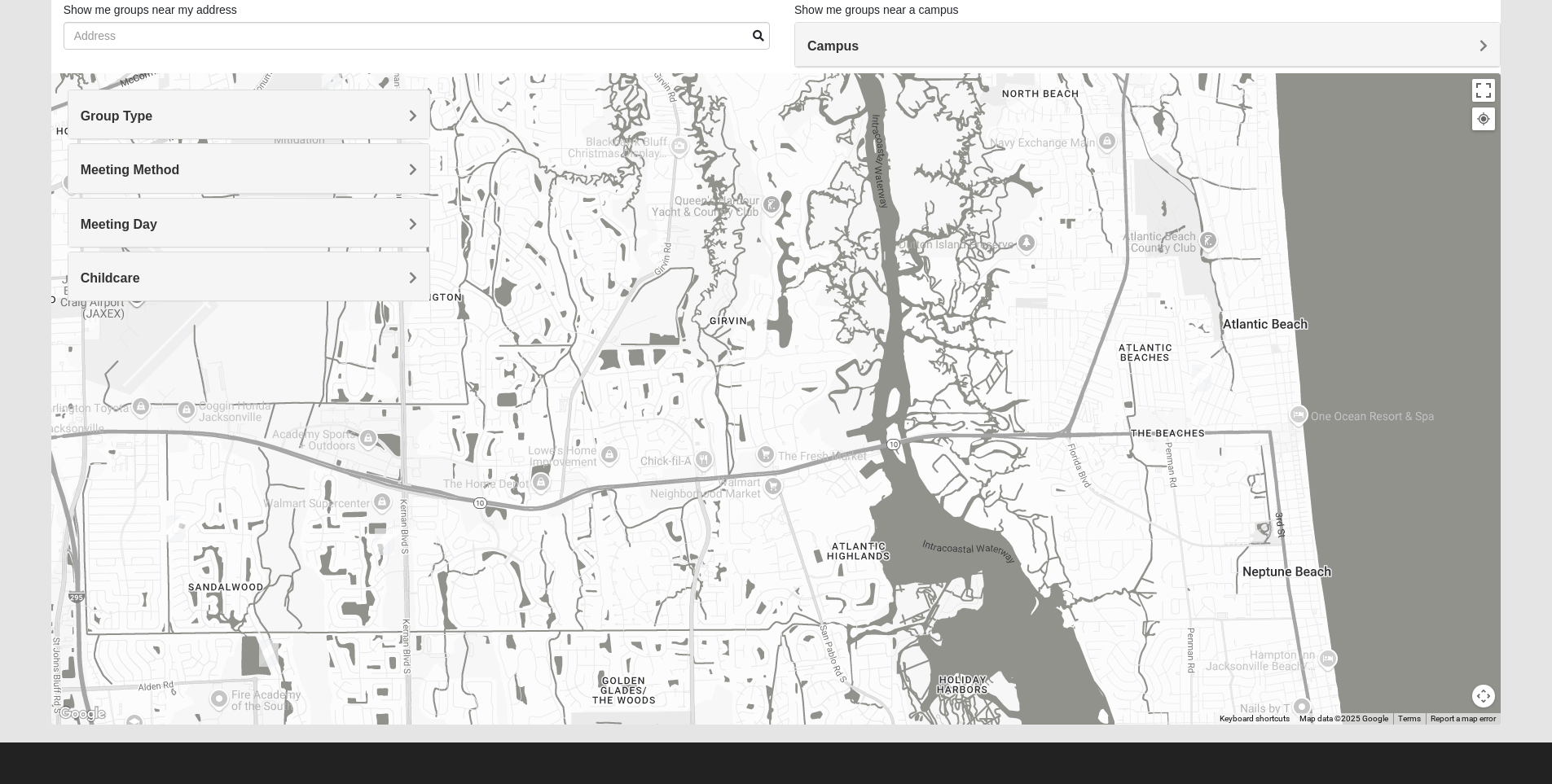
drag, startPoint x: 625, startPoint y: 221, endPoint x: 1048, endPoint y: 709, distance: 645.8
click at [1048, 709] on div "Mixed Vilagi 32225 [DATE] PM Mixed Group In Person No Childcare Learn More" at bounding box center [776, 399] width 1450 height 652
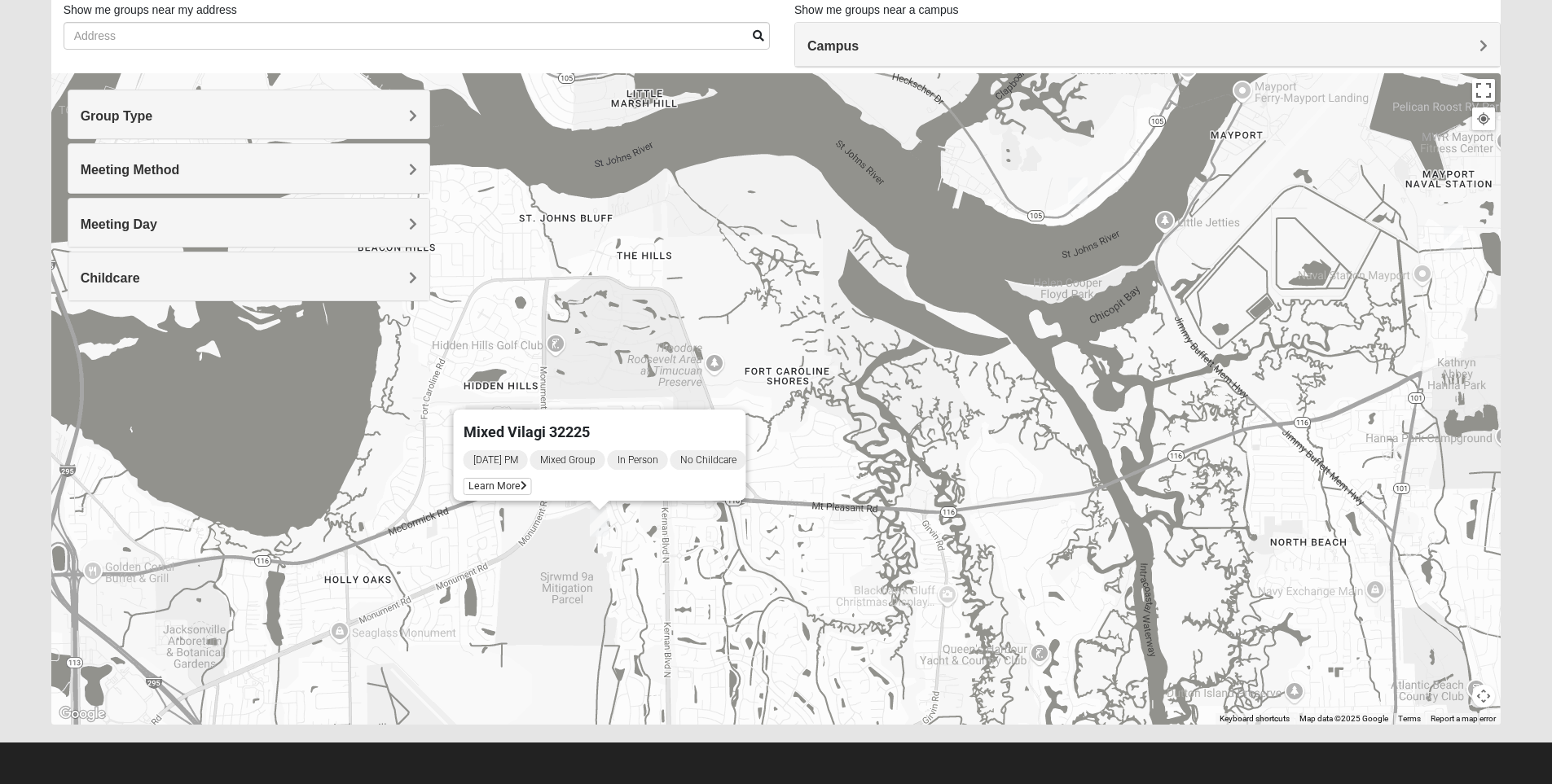
drag, startPoint x: 843, startPoint y: 481, endPoint x: 1065, endPoint y: 779, distance: 371.6
click at [1065, 779] on form "Log In Find A Group Error Show List Loading Groups" at bounding box center [776, 346] width 1552 height 877
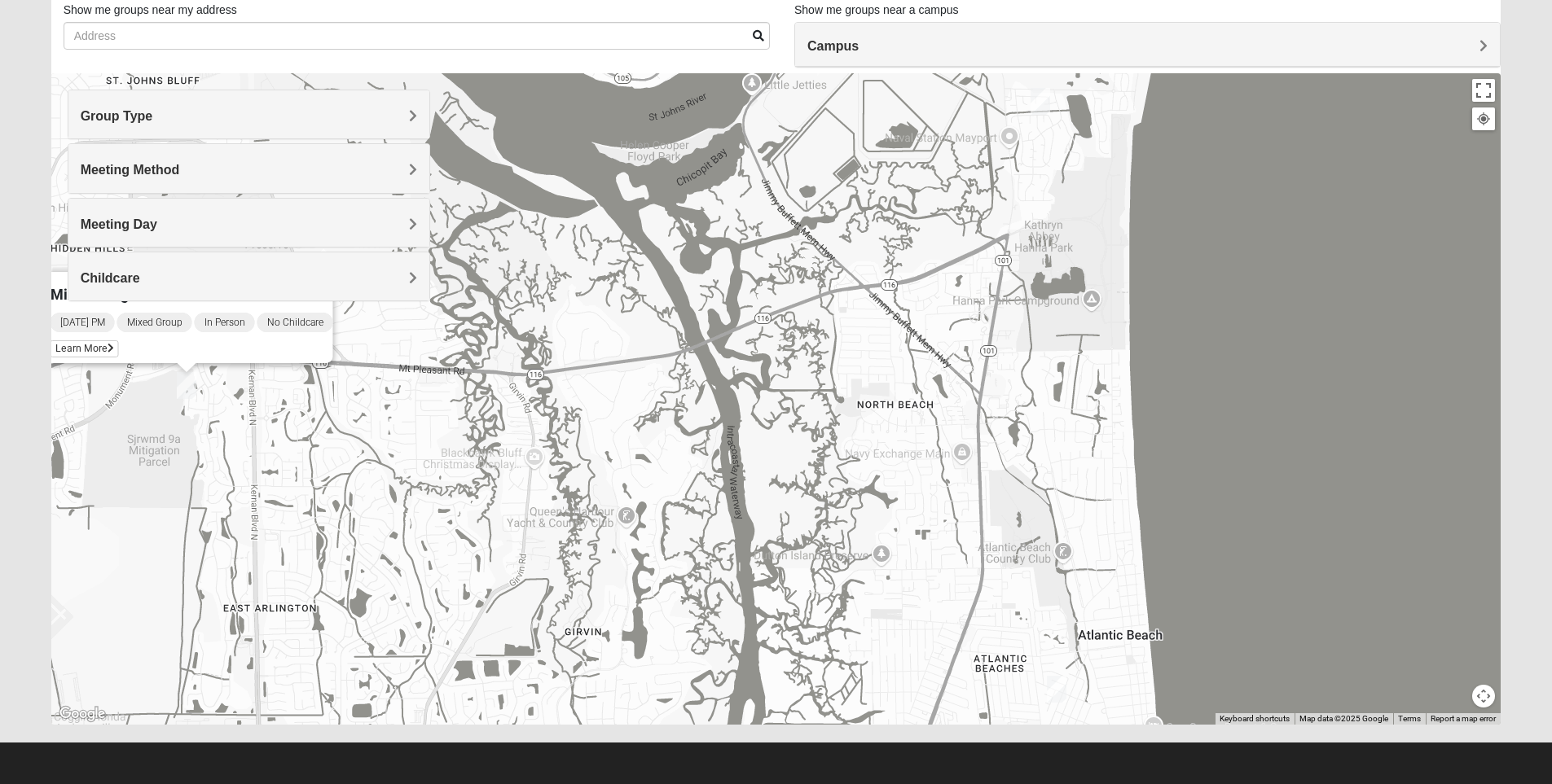
drag, startPoint x: 1133, startPoint y: 591, endPoint x: 775, endPoint y: 471, distance: 377.6
click at [775, 471] on div "Mixed Vilagi 32225 [DATE] PM Mixed Group In Person No Childcare Learn More" at bounding box center [776, 399] width 1450 height 652
click at [1041, 100] on img "Mixed Reed-Watkins 32266" at bounding box center [1041, 101] width 20 height 26
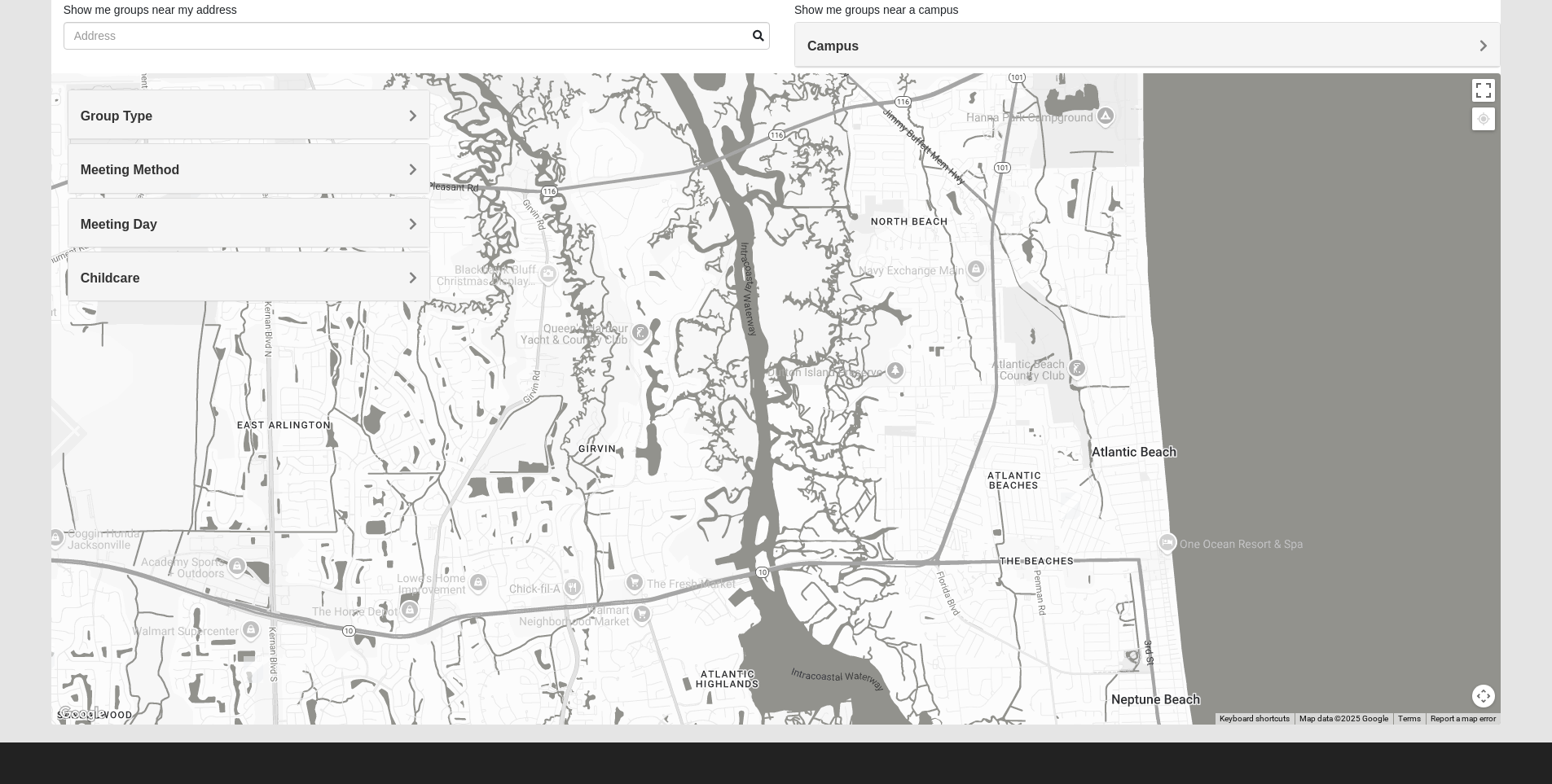
drag, startPoint x: 837, startPoint y: 577, endPoint x: 849, endPoint y: 235, distance: 342.2
click at [849, 235] on div "Mixed [PERSON_NAME] 32266 [DATE] AM Mixed Group In Person No Childcare Learn Mo…" at bounding box center [776, 399] width 1450 height 652
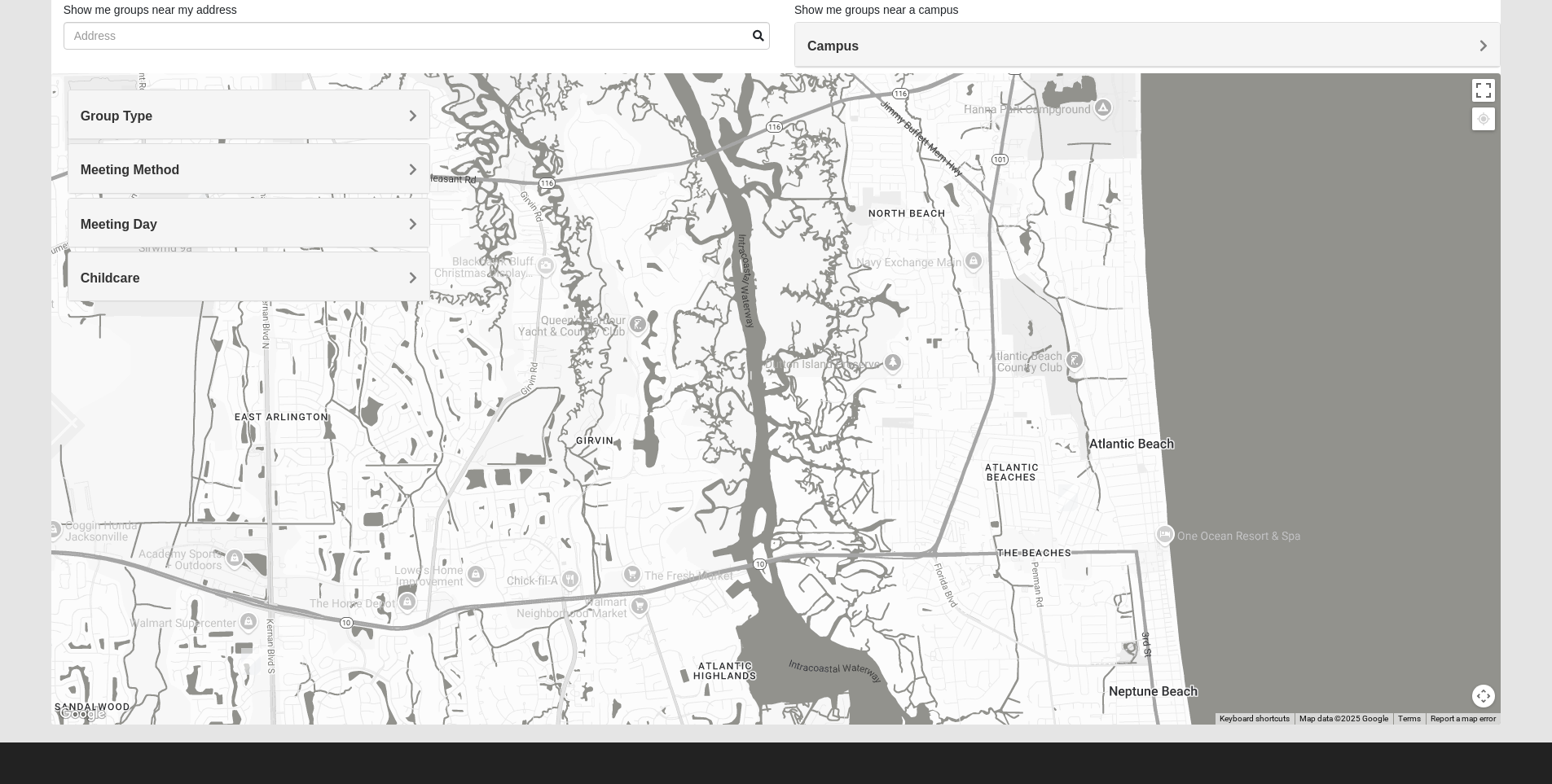
click at [1069, 499] on img "Mixed Dennis 32233" at bounding box center [1068, 498] width 20 height 26
click at [761, 442] on div "Mixed [PERSON_NAME] 32233 [DATE] AM Mixed Group In Person Childcare Learn More" at bounding box center [776, 399] width 1450 height 652
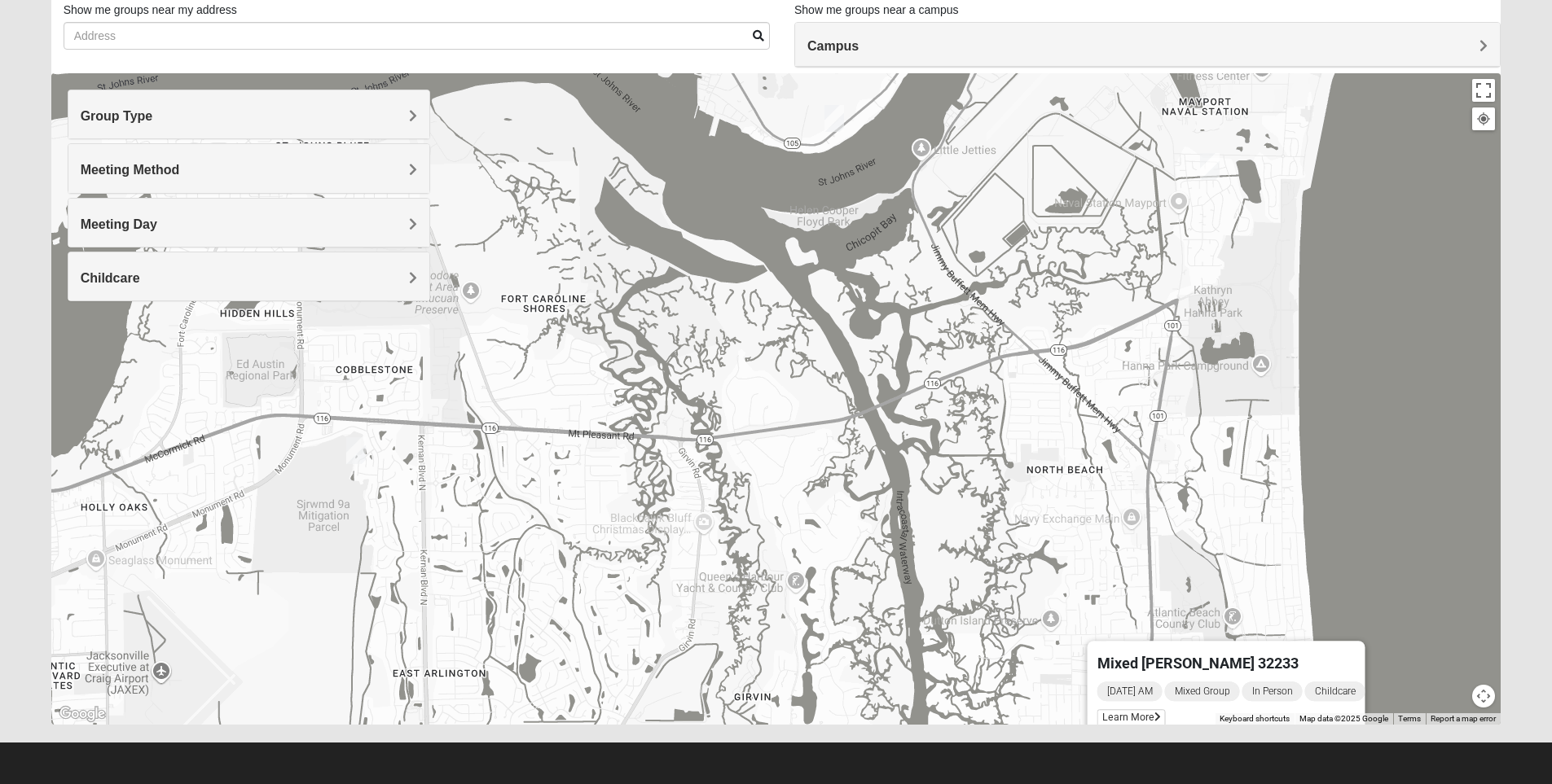
drag, startPoint x: 687, startPoint y: 325, endPoint x: 822, endPoint y: 244, distance: 157.4
click at [845, 571] on div "Mixed [PERSON_NAME] 32233 [DATE] AM Mixed Group In Person Childcare Learn More" at bounding box center [776, 399] width 1450 height 652
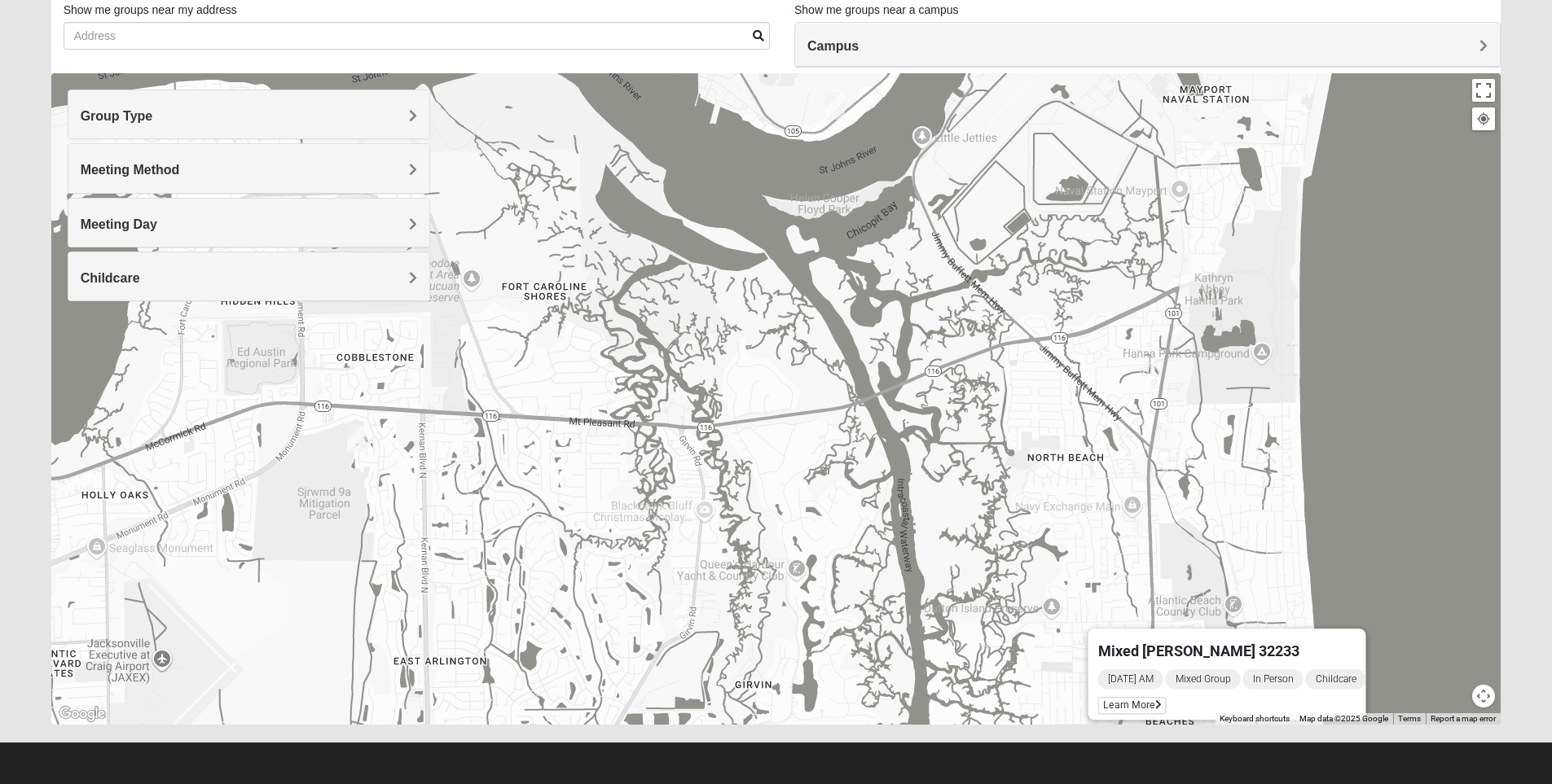
click at [249, 109] on h4 "Group Type" at bounding box center [248, 116] width 336 height 16
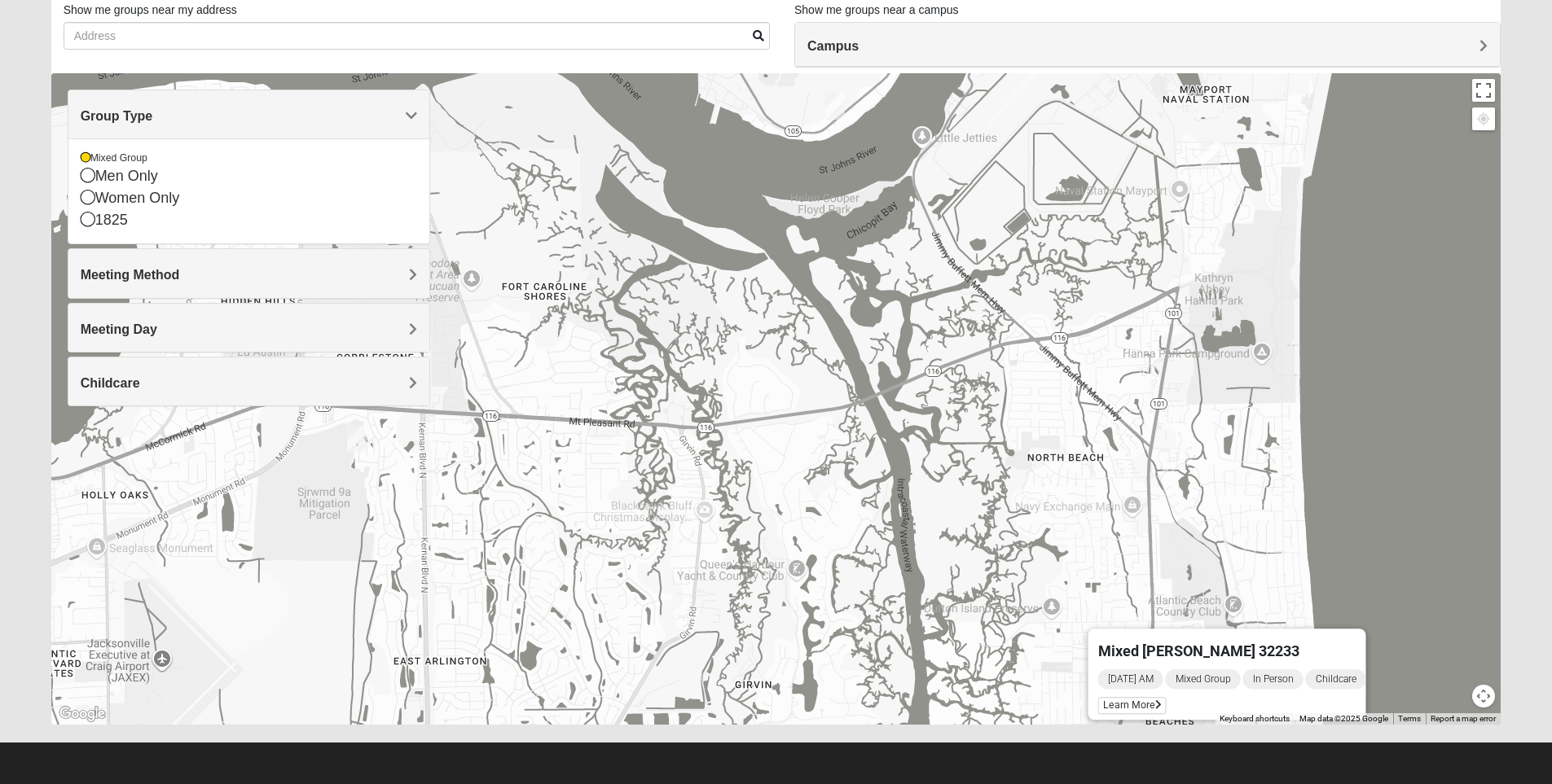
click at [305, 276] on h4 "Meeting Method" at bounding box center [248, 275] width 336 height 16
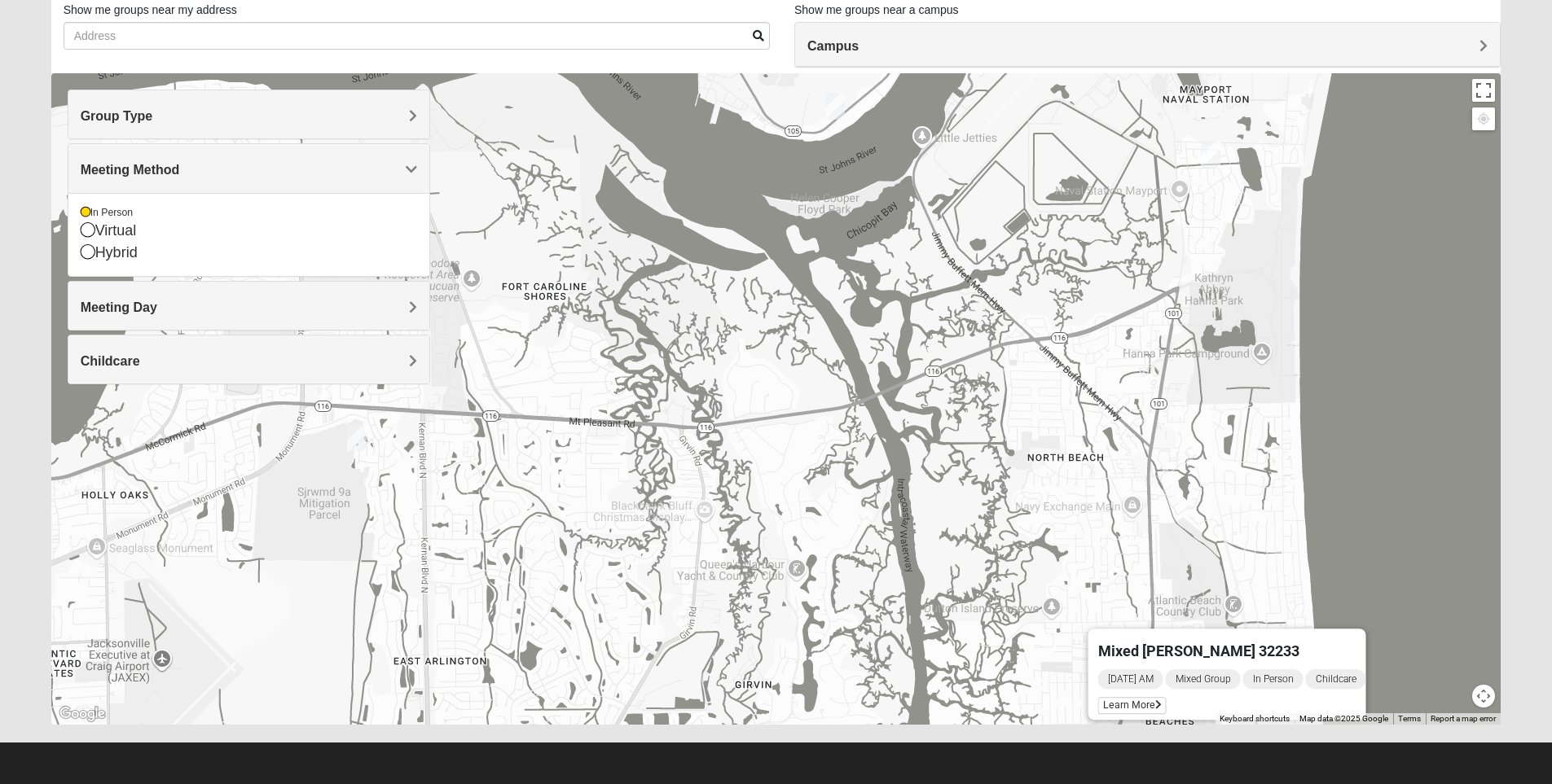
click at [382, 310] on h4 "Meeting Day" at bounding box center [248, 308] width 336 height 16
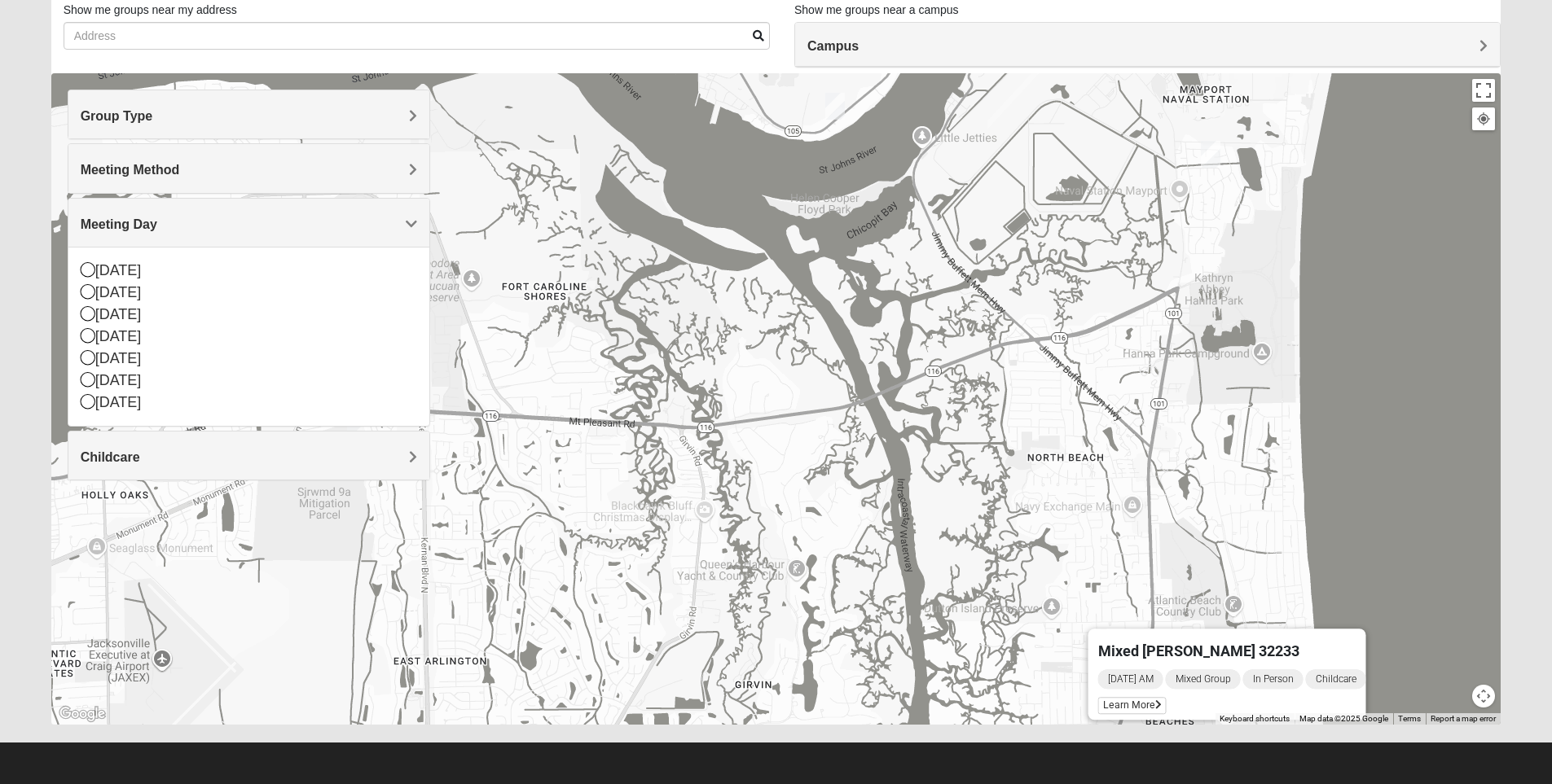
click at [491, 531] on div "Mixed [PERSON_NAME] 32233 [DATE] AM Mixed Group In Person Childcare Learn More" at bounding box center [776, 399] width 1450 height 652
click at [395, 455] on h4 "Childcare" at bounding box center [248, 457] width 336 height 16
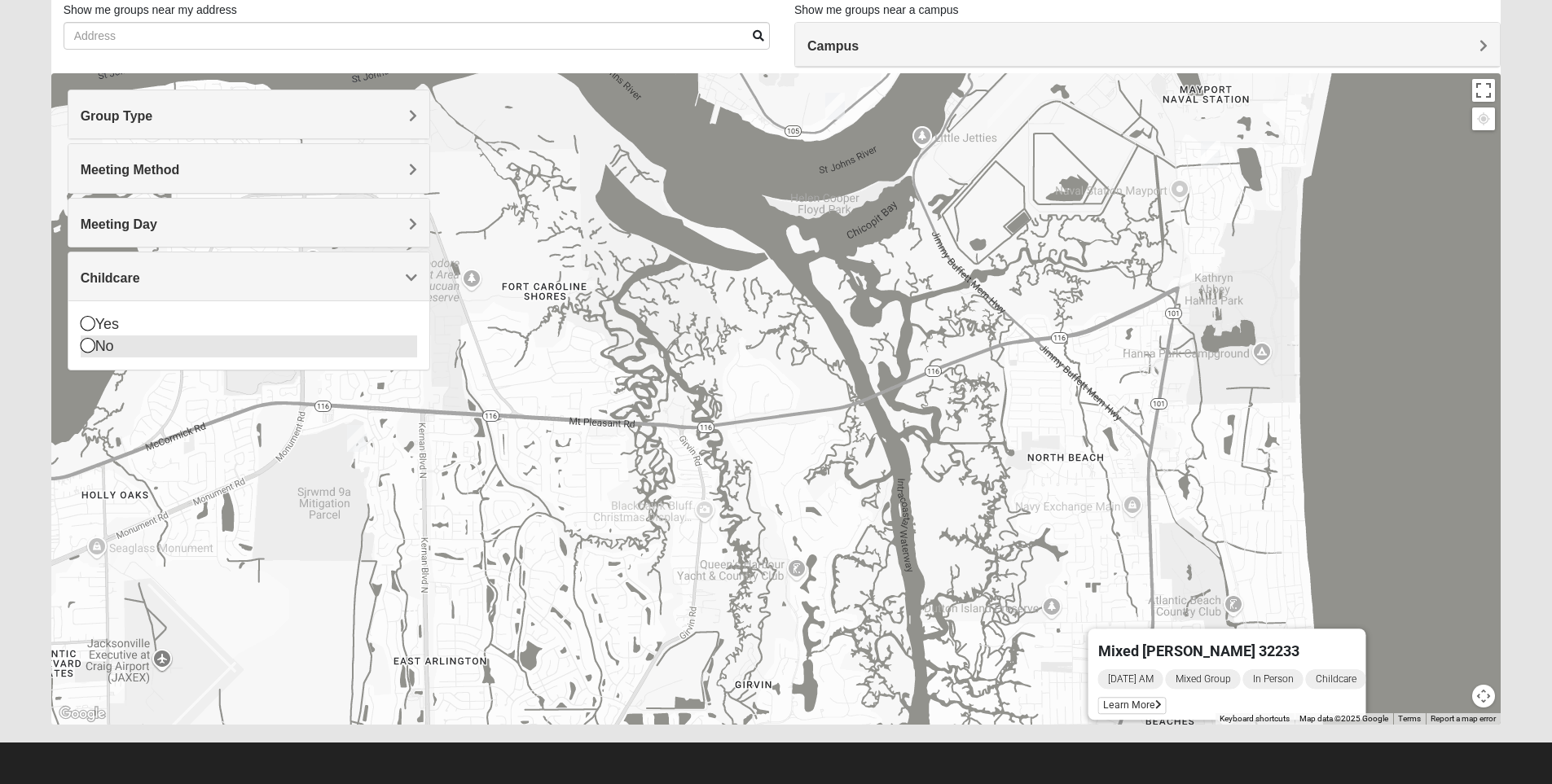
click at [80, 346] on icon at bounding box center [87, 345] width 15 height 15
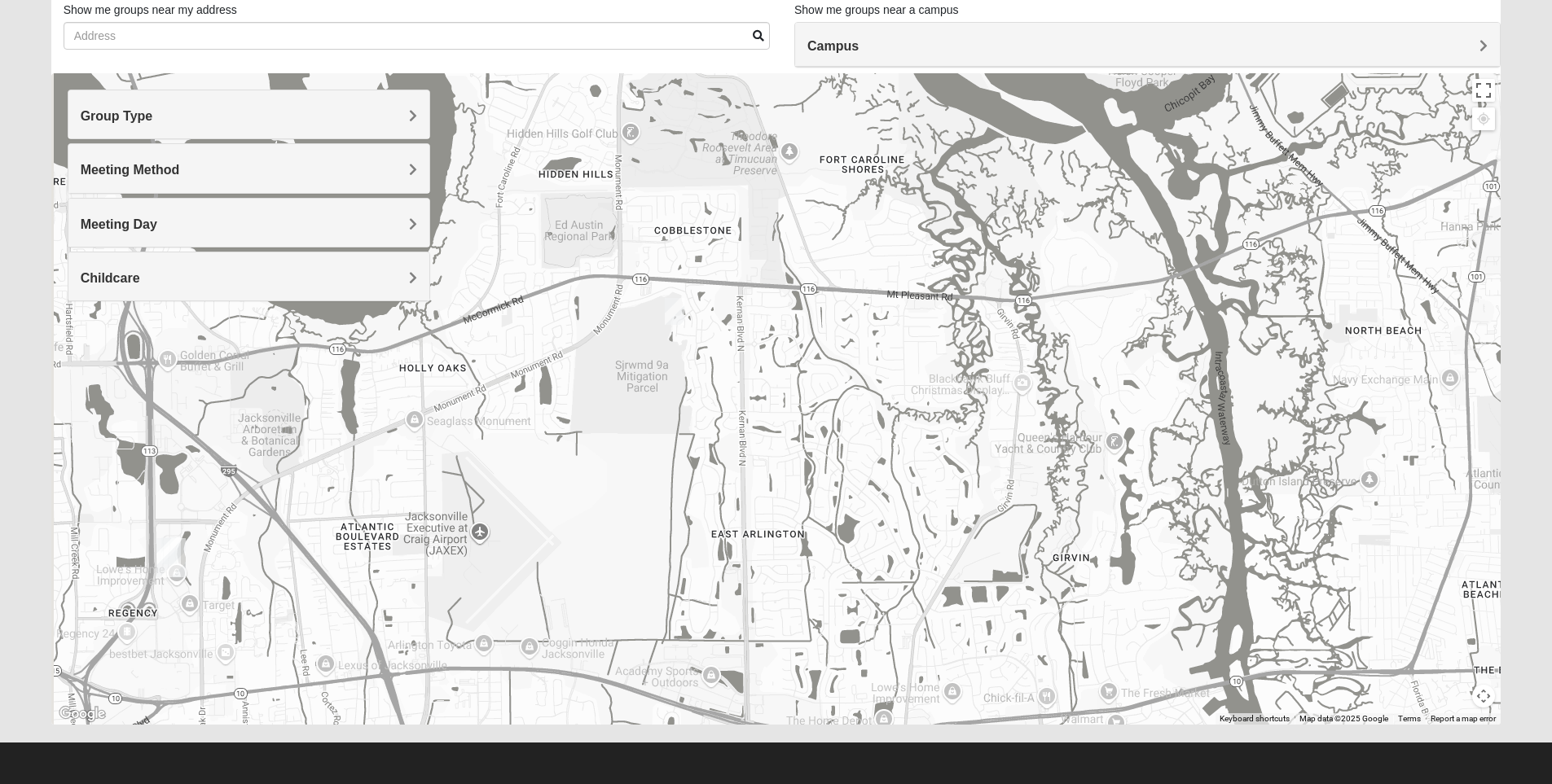
drag, startPoint x: 866, startPoint y: 461, endPoint x: 1183, endPoint y: 339, distance: 339.7
click at [1183, 339] on div at bounding box center [776, 399] width 1450 height 652
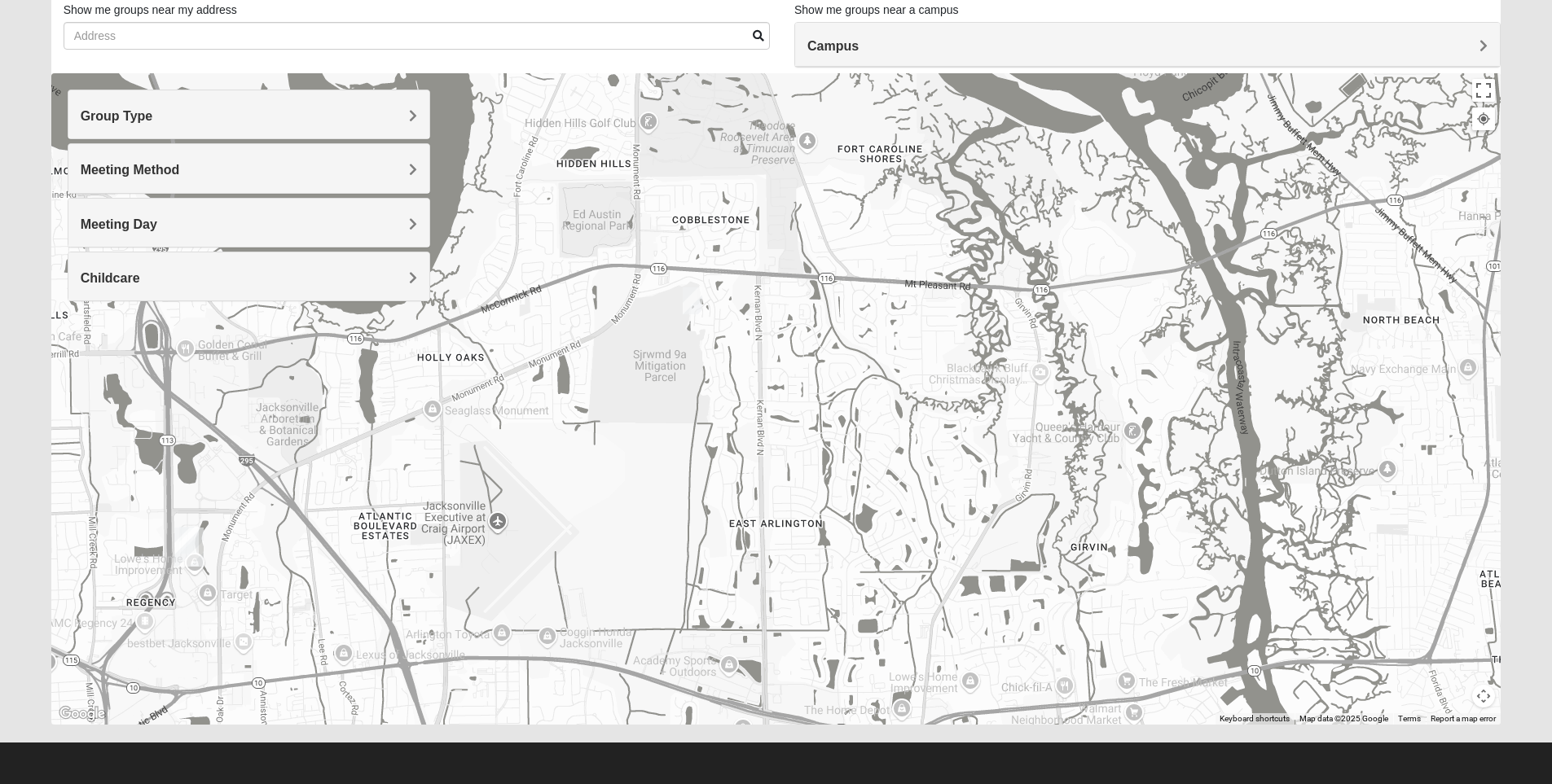
click at [692, 305] on img "Mixed Vilagi 32225" at bounding box center [692, 300] width 20 height 26
click at [604, 256] on span "Learn More" at bounding box center [590, 264] width 68 height 17
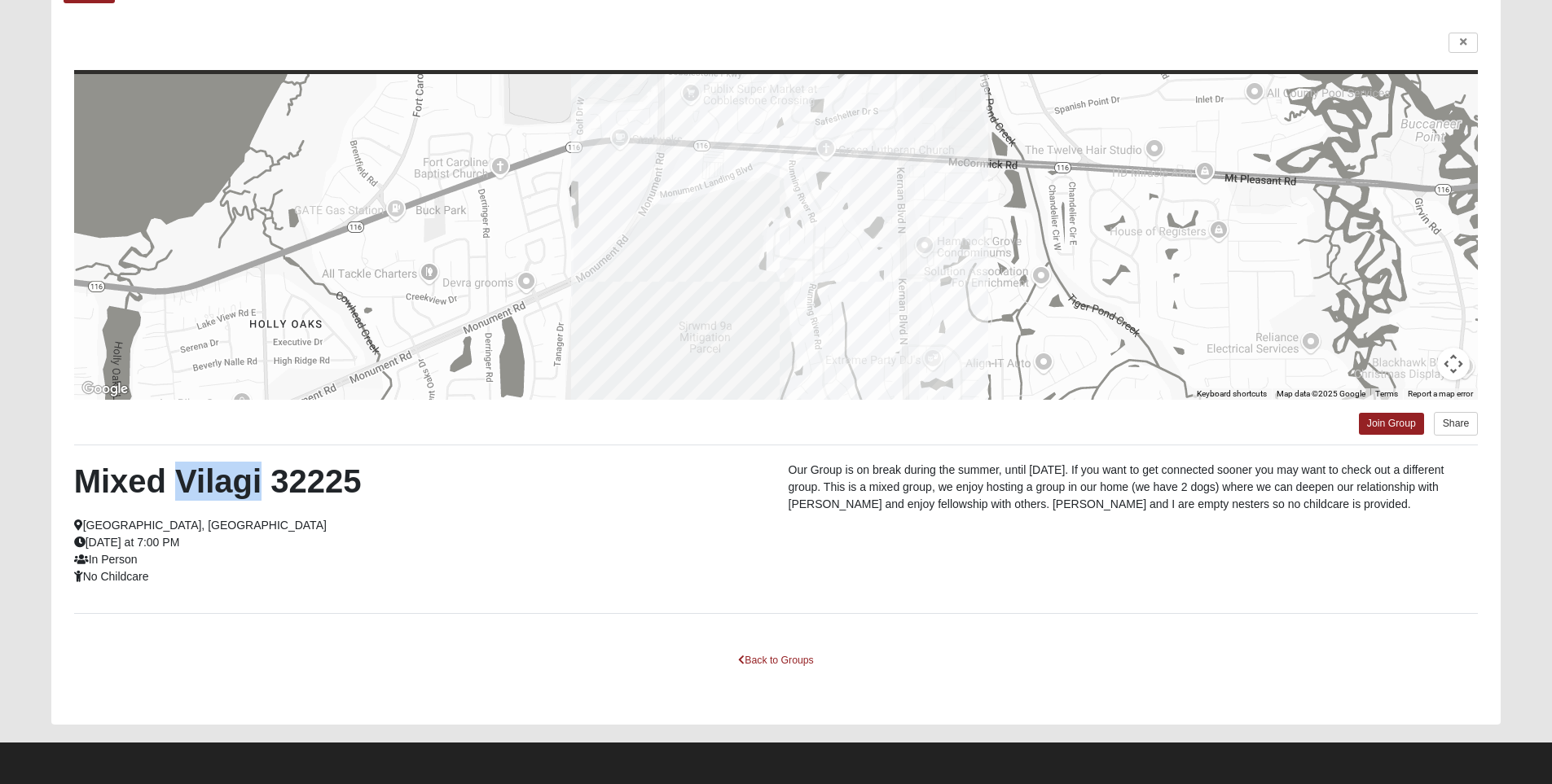
drag, startPoint x: 181, startPoint y: 483, endPoint x: 271, endPoint y: 496, distance: 90.9
click at [271, 496] on h2 "Mixed Vilagi 32225" at bounding box center [420, 481] width 690 height 39
copy h2 "Vilagi"
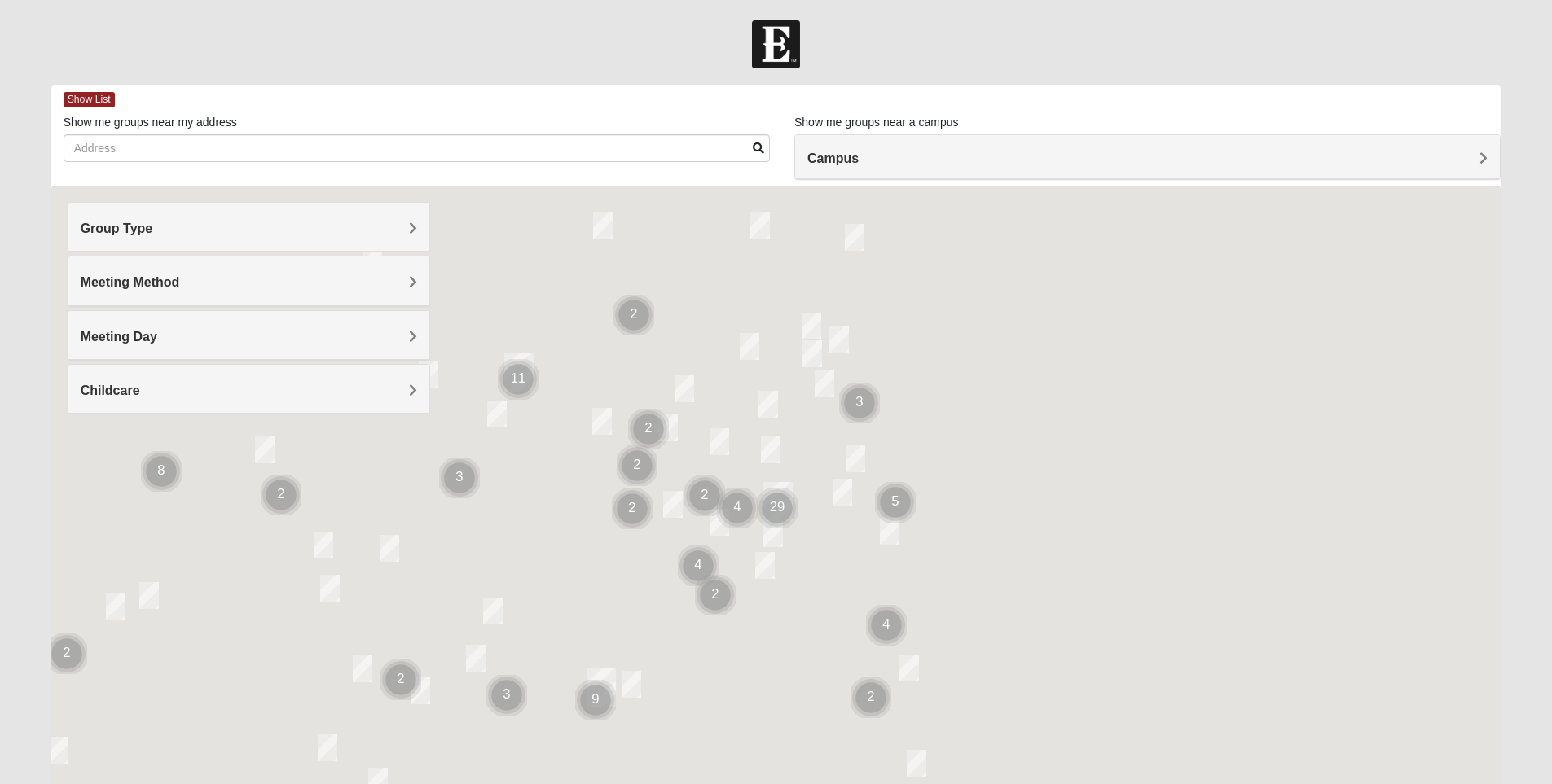
click at [154, 227] on span "Group Type" at bounding box center [116, 229] width 72 height 14
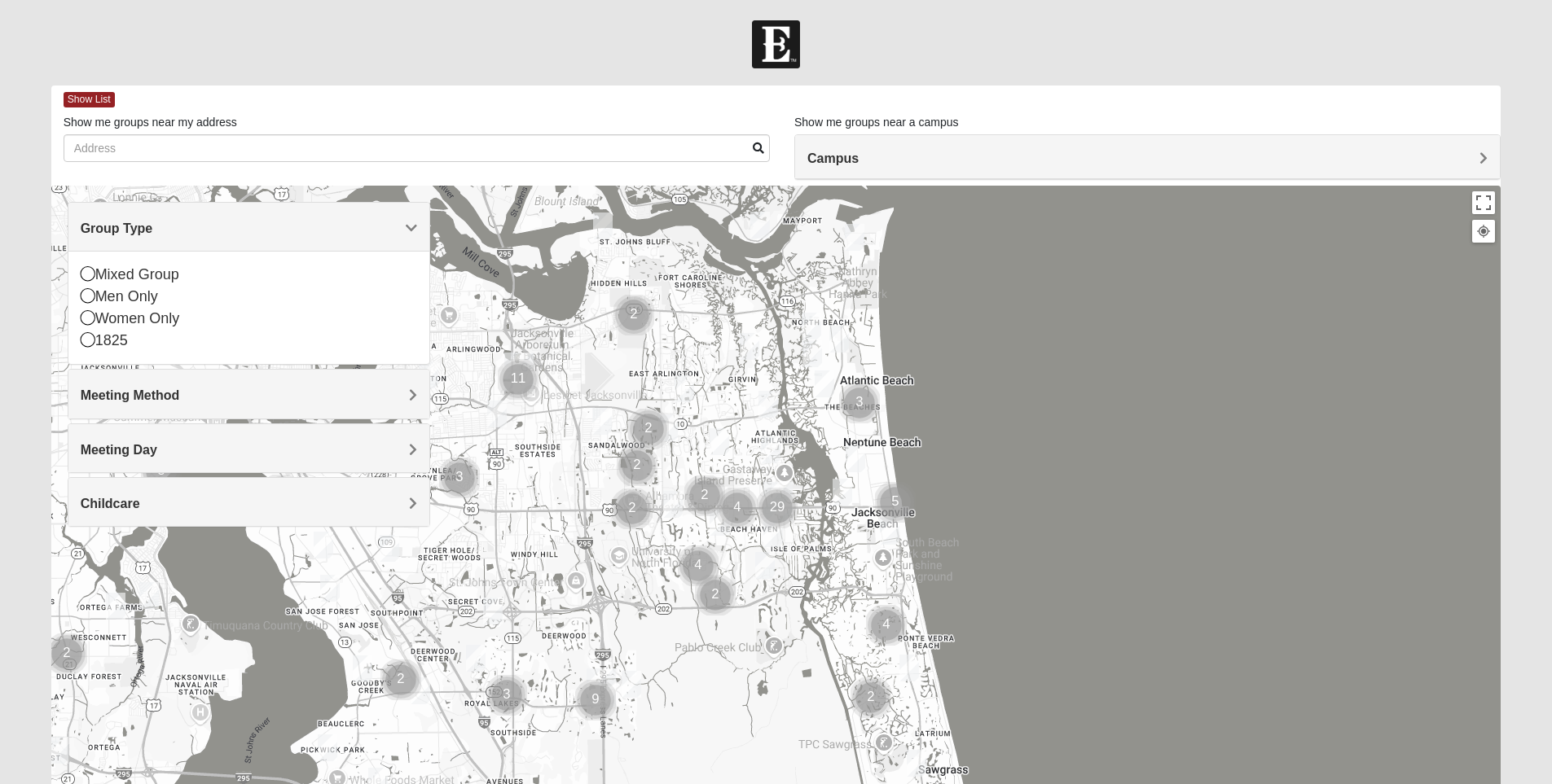
click at [854, 236] on img "Mixed Reed-Watkins 32266" at bounding box center [855, 237] width 20 height 26
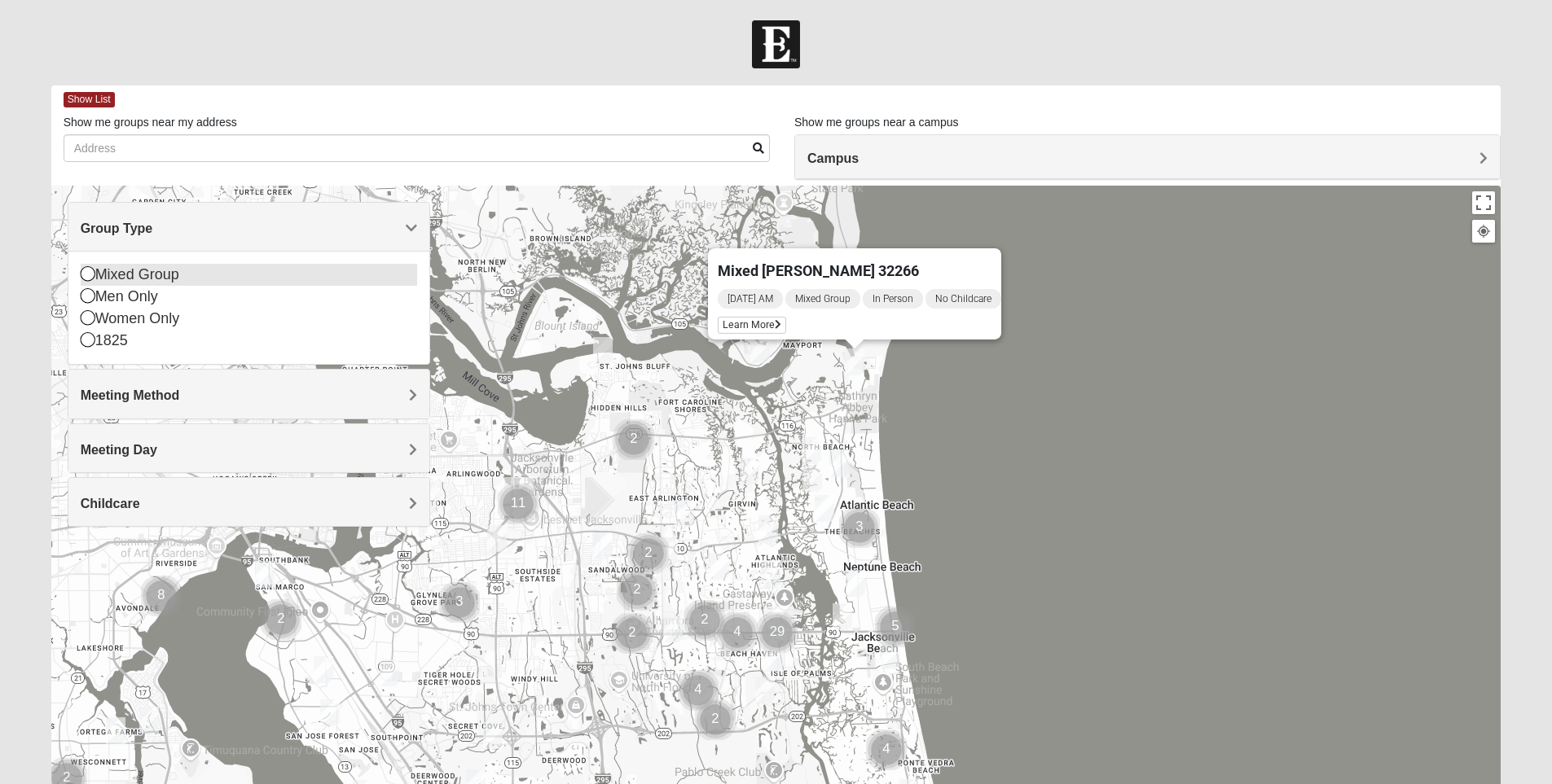
click at [92, 275] on icon at bounding box center [87, 273] width 15 height 15
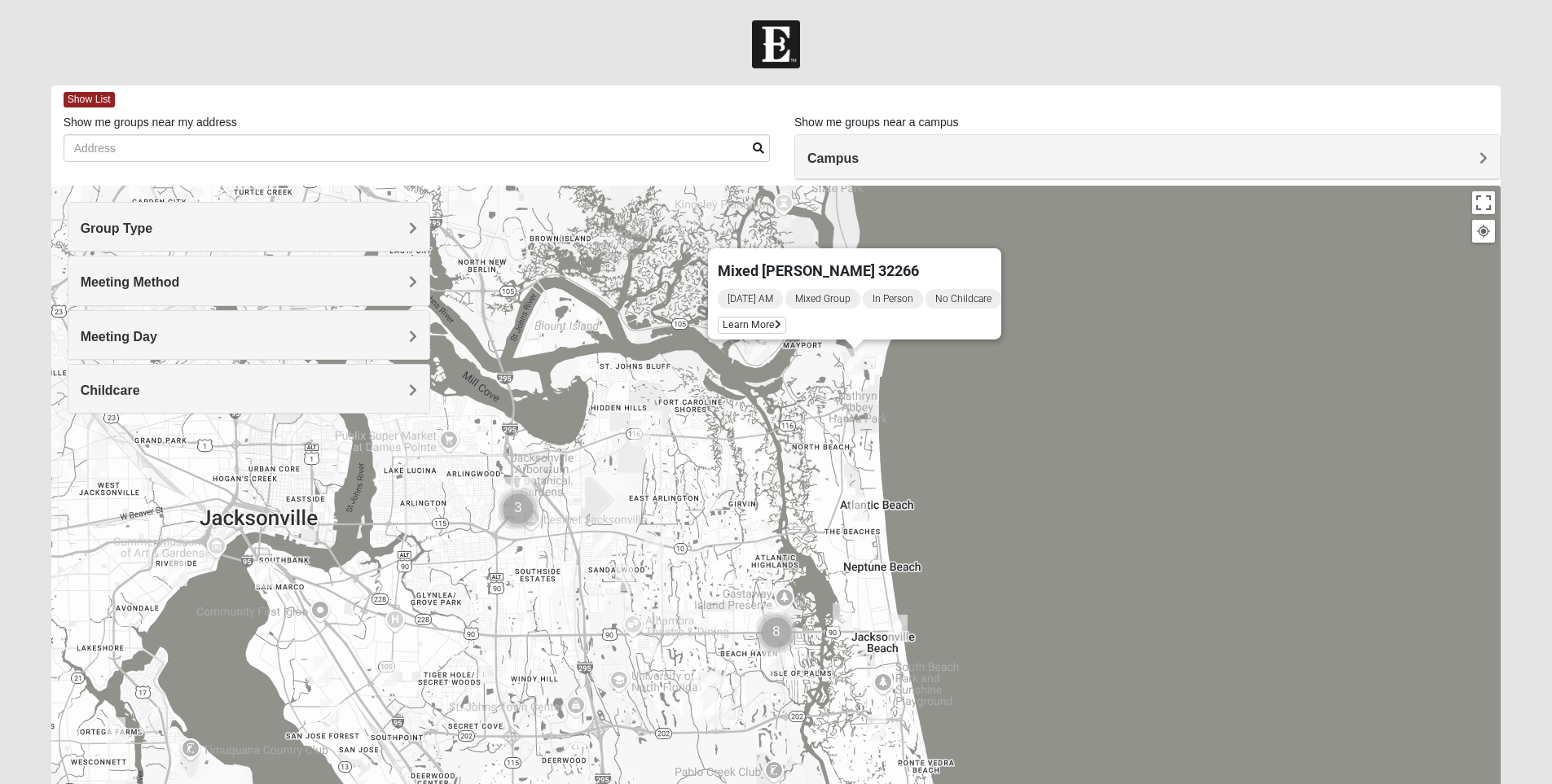
click at [157, 339] on span "Meeting Day" at bounding box center [118, 336] width 76 height 14
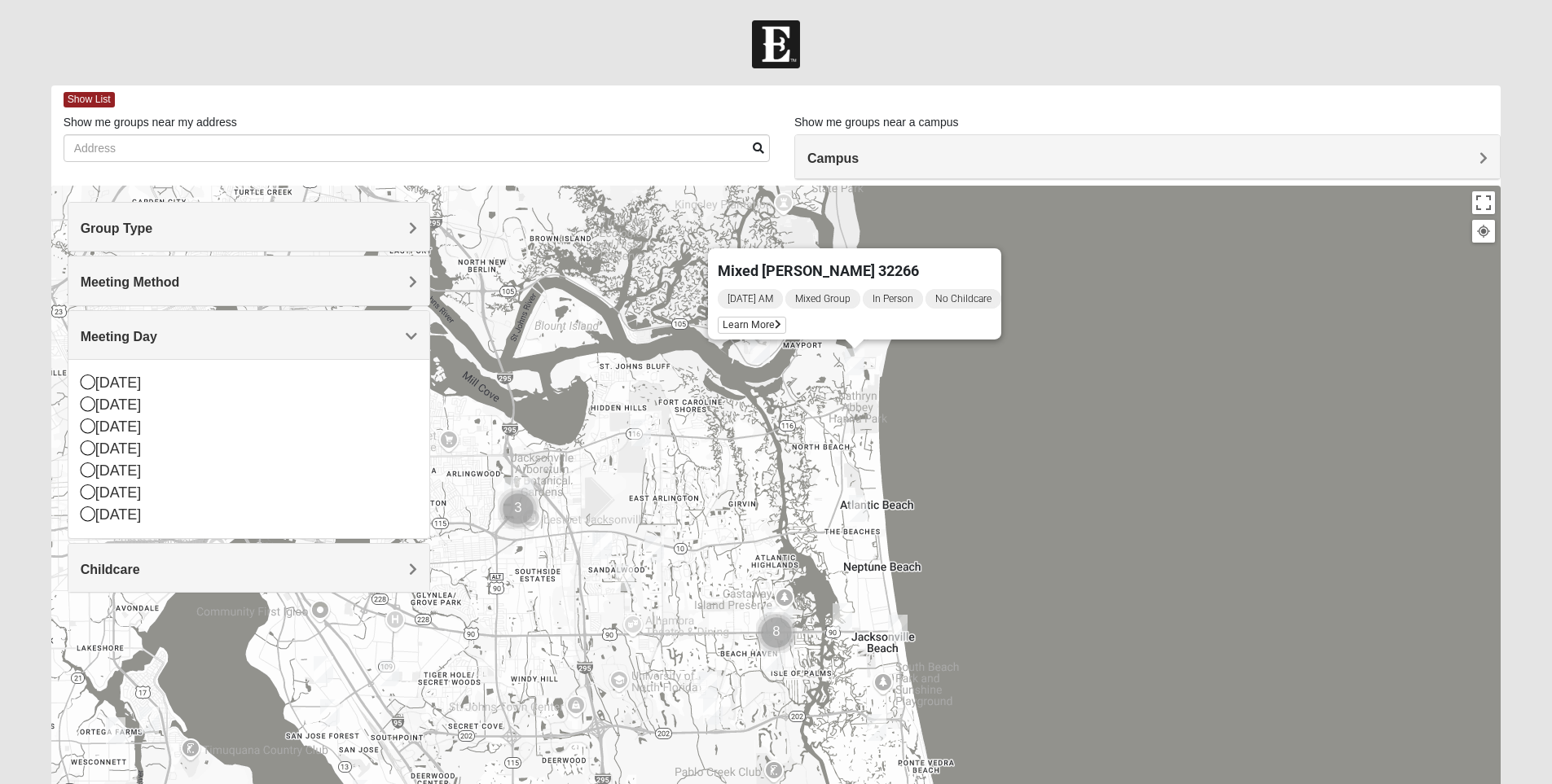
click at [602, 582] on div "Mixed [PERSON_NAME] 32266 [DATE] AM Mixed Group In Person No Childcare Learn Mo…" at bounding box center [776, 511] width 1450 height 652
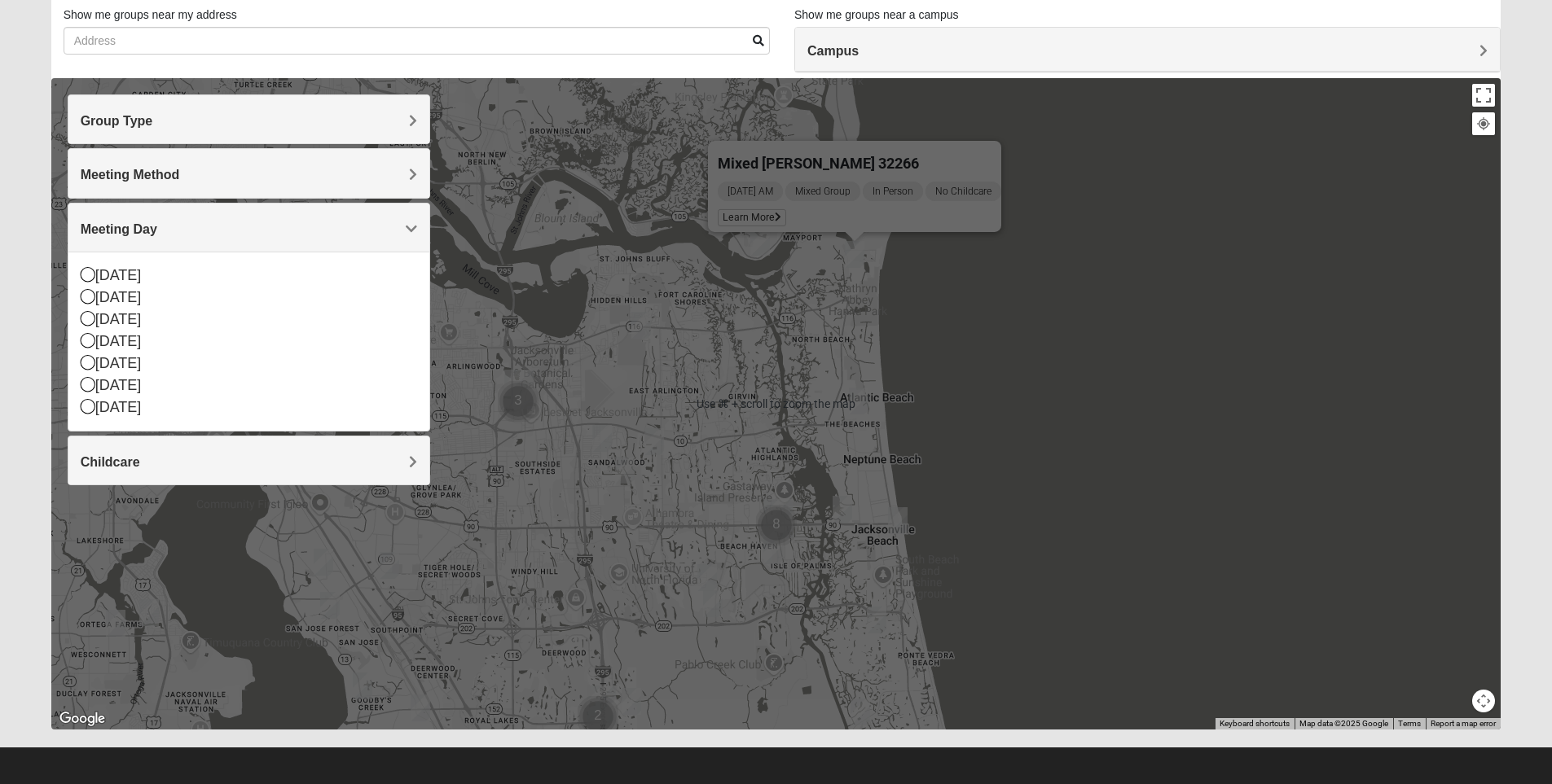
scroll to position [115, 0]
